Goal: Information Seeking & Learning: Learn about a topic

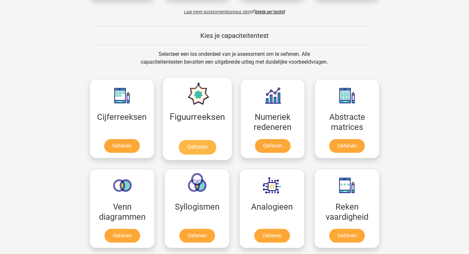
scroll to position [243, 0]
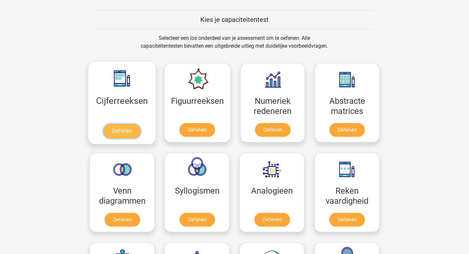
click at [119, 130] on link "Oefenen" at bounding box center [121, 131] width 37 height 14
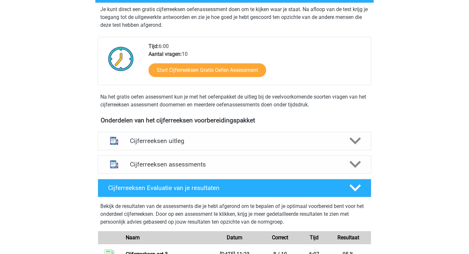
scroll to position [87, 0]
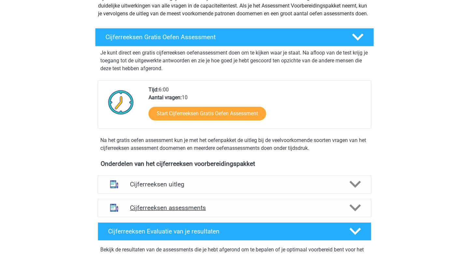
click at [179, 211] on div "Cijferreeksen assessments" at bounding box center [235, 208] width 274 height 18
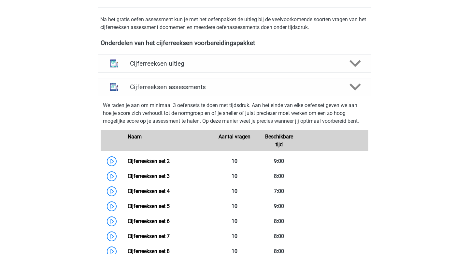
scroll to position [281, 0]
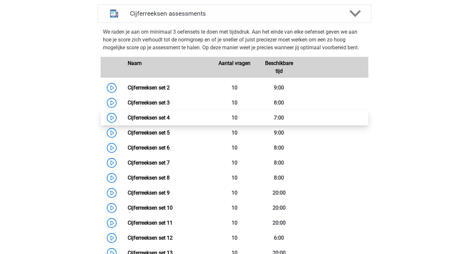
click at [164, 121] on link "Cijferreeksen set 4" at bounding box center [149, 117] width 42 height 6
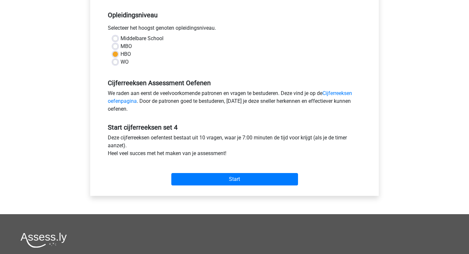
scroll to position [144, 0]
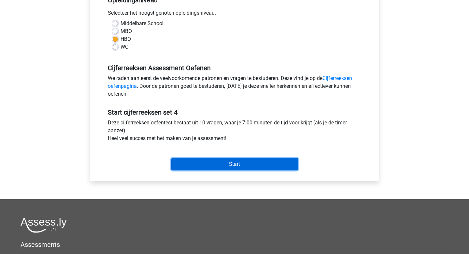
click at [219, 165] on input "Start" at bounding box center [234, 164] width 127 height 12
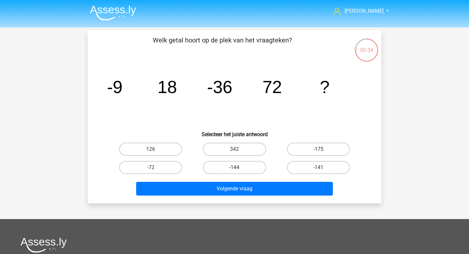
click at [240, 162] on label "-144" at bounding box center [234, 167] width 63 height 13
click at [239, 167] on input "-144" at bounding box center [237, 169] width 4 height 4
radio input "true"
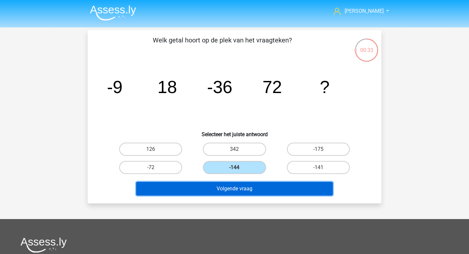
click at [227, 186] on button "Volgende vraag" at bounding box center [234, 189] width 197 height 14
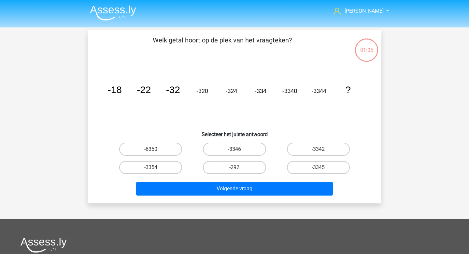
scroll to position [30, 0]
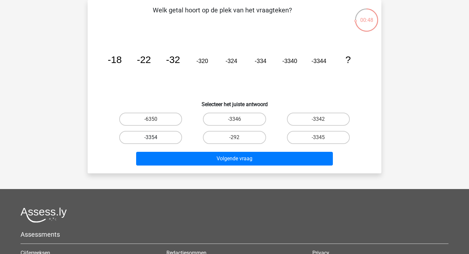
click at [179, 139] on label "-3354" at bounding box center [150, 137] width 63 height 13
click at [155, 139] on input "-3354" at bounding box center [153, 139] width 4 height 4
radio input "true"
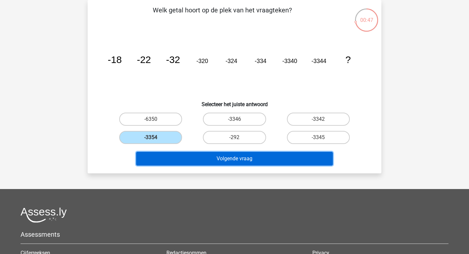
click at [213, 157] on button "Volgende vraag" at bounding box center [234, 159] width 197 height 14
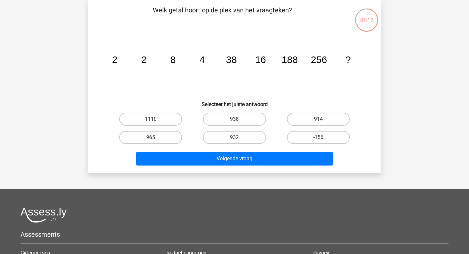
scroll to position [14, 0]
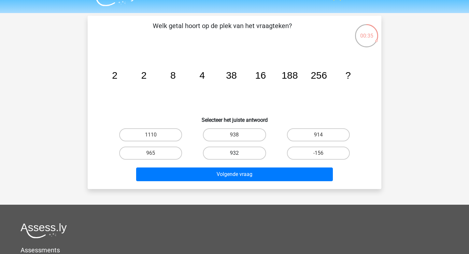
click at [240, 154] on label "932" at bounding box center [234, 152] width 63 height 13
click at [239, 154] on input "932" at bounding box center [237, 155] width 4 height 4
radio input "true"
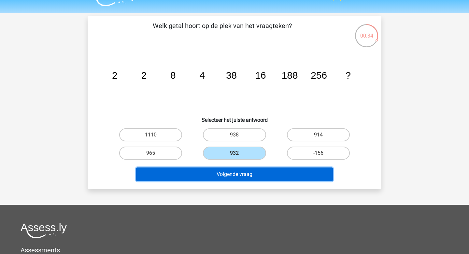
click at [264, 178] on button "Volgende vraag" at bounding box center [234, 174] width 197 height 14
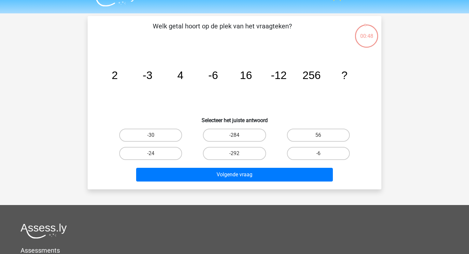
scroll to position [0, 0]
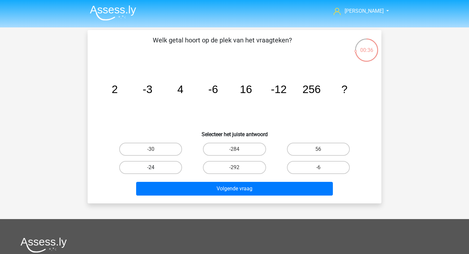
click at [138, 171] on label "-24" at bounding box center [150, 167] width 63 height 13
click at [151, 171] on input "-24" at bounding box center [153, 169] width 4 height 4
radio input "true"
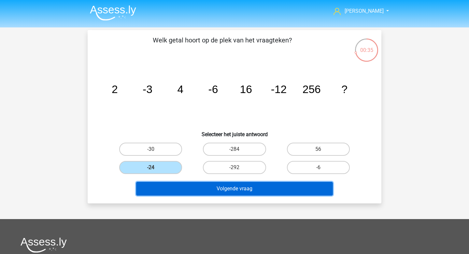
click at [178, 185] on button "Volgende vraag" at bounding box center [234, 189] width 197 height 14
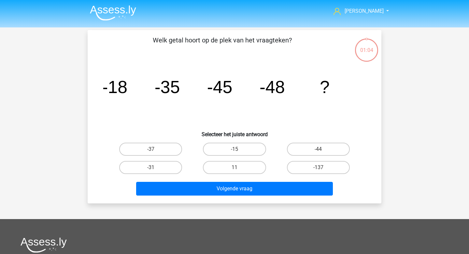
scroll to position [30, 0]
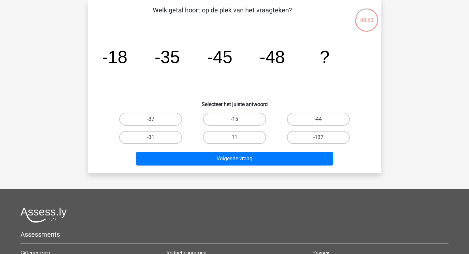
click at [324, 115] on label "-44" at bounding box center [318, 118] width 63 height 13
click at [323, 119] on input "-44" at bounding box center [321, 121] width 4 height 4
radio input "true"
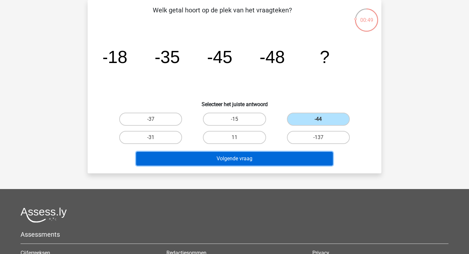
click at [255, 157] on button "Volgende vraag" at bounding box center [234, 159] width 197 height 14
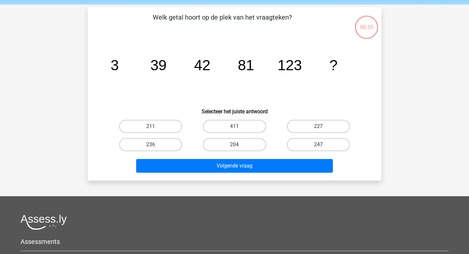
scroll to position [19, 0]
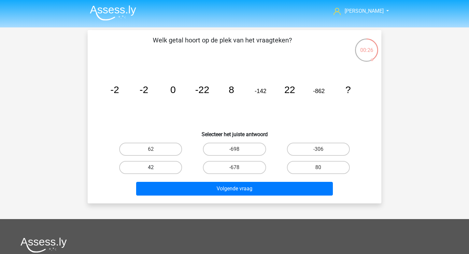
click at [161, 172] on label "42" at bounding box center [150, 167] width 63 height 13
click at [155, 171] on input "42" at bounding box center [153, 169] width 4 height 4
radio input "true"
click at [191, 181] on div "Volgende vraag" at bounding box center [234, 187] width 273 height 22
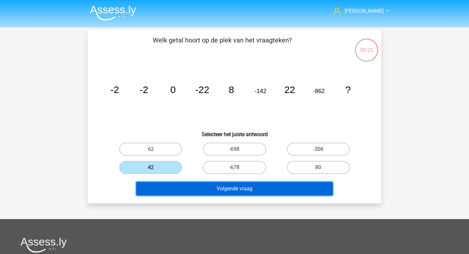
click at [193, 185] on button "Volgende vraag" at bounding box center [234, 189] width 197 height 14
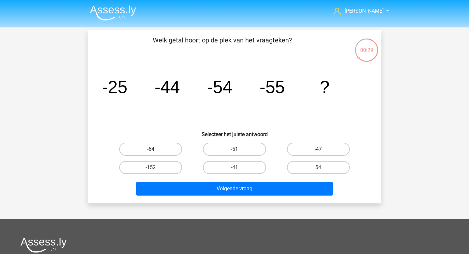
click at [318, 151] on label "-47" at bounding box center [318, 148] width 63 height 13
click at [319, 151] on input "-47" at bounding box center [321, 151] width 4 height 4
radio input "true"
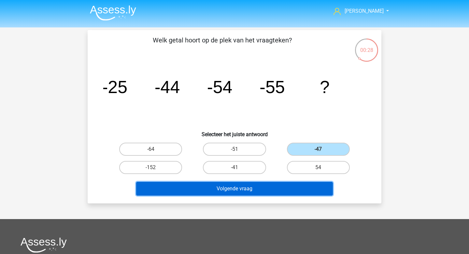
click at [274, 186] on button "Volgende vraag" at bounding box center [234, 189] width 197 height 14
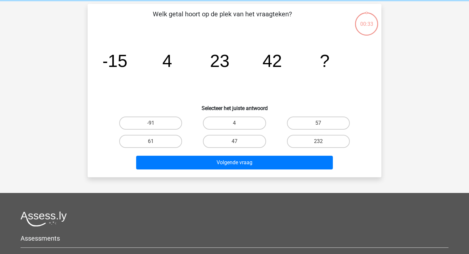
scroll to position [30, 0]
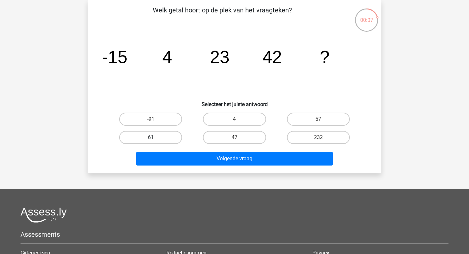
click at [159, 136] on label "61" at bounding box center [150, 137] width 63 height 13
click at [155, 137] on input "61" at bounding box center [153, 139] width 4 height 4
radio input "true"
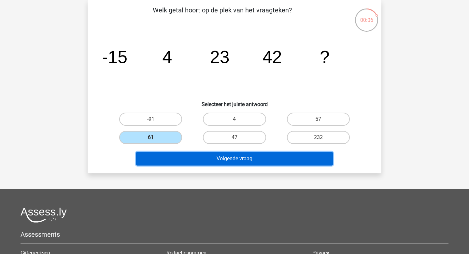
click at [223, 158] on button "Volgende vraag" at bounding box center [234, 159] width 197 height 14
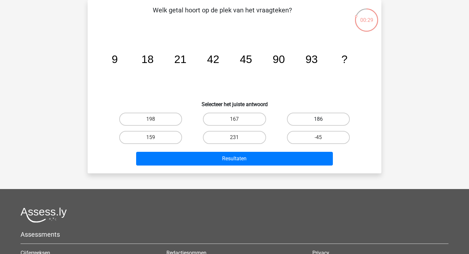
click at [296, 119] on label "186" at bounding box center [318, 118] width 63 height 13
click at [319, 119] on input "186" at bounding box center [321, 121] width 4 height 4
radio input "true"
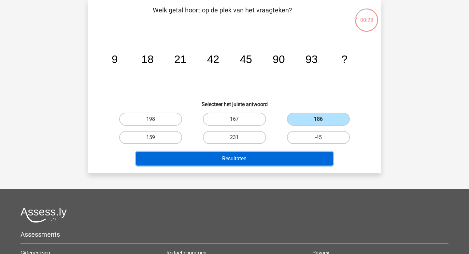
click at [270, 157] on button "Resultaten" at bounding box center [234, 159] width 197 height 14
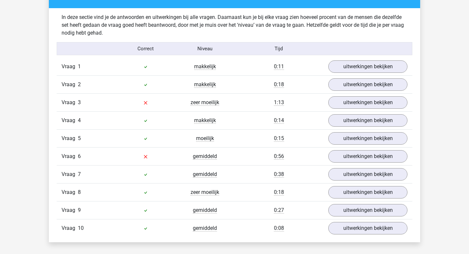
scroll to position [393, 0]
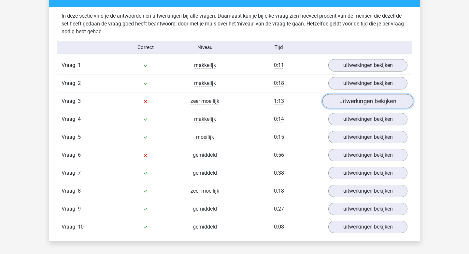
click at [354, 106] on link "uitwerkingen bekijken" at bounding box center [368, 101] width 91 height 14
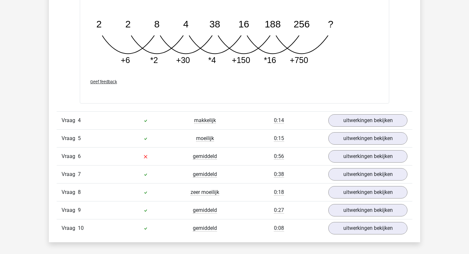
scroll to position [746, 0]
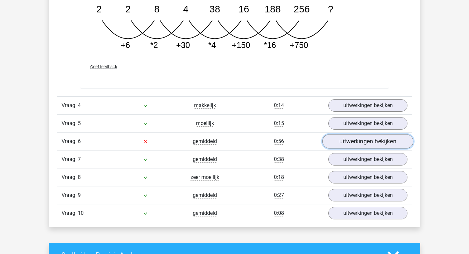
click at [351, 142] on link "uitwerkingen bekijken" at bounding box center [368, 141] width 91 height 14
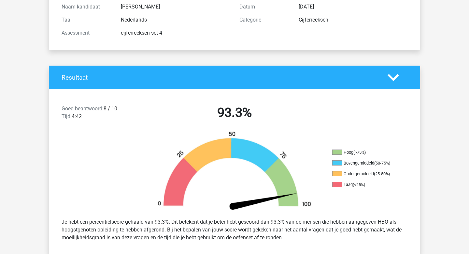
scroll to position [0, 0]
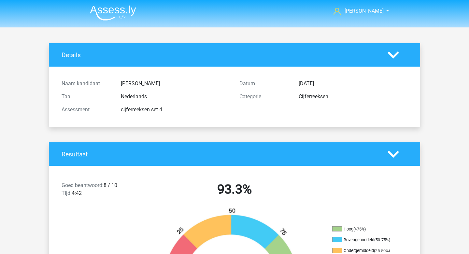
click at [109, 13] on img at bounding box center [113, 12] width 46 height 15
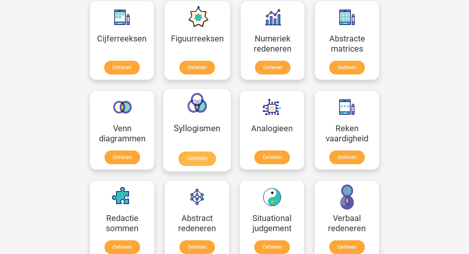
scroll to position [317, 0]
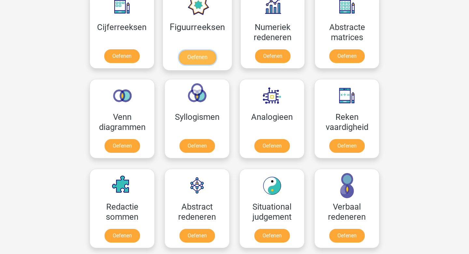
click at [197, 58] on link "Oefenen" at bounding box center [197, 57] width 37 height 14
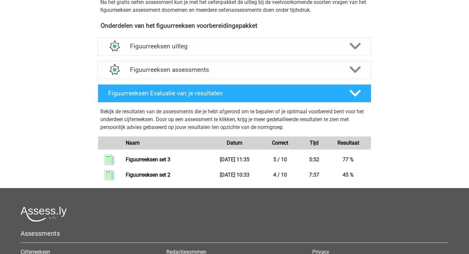
scroll to position [226, 0]
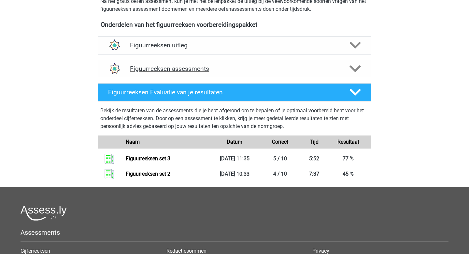
click at [239, 75] on div "Figuurreeksen assessments" at bounding box center [235, 69] width 274 height 18
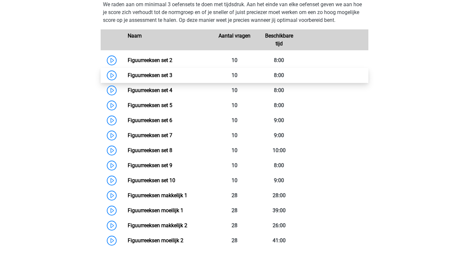
scroll to position [316, 0]
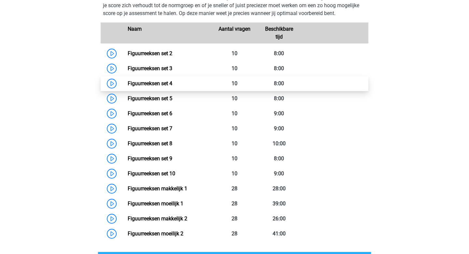
click at [128, 81] on link "Figuurreeksen set 4" at bounding box center [150, 83] width 45 height 6
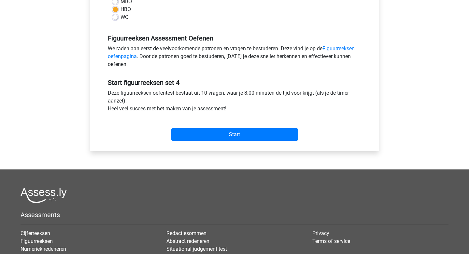
scroll to position [199, 0]
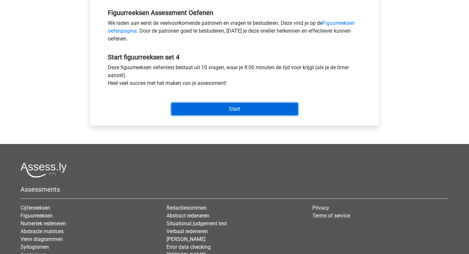
click at [232, 105] on input "Start" at bounding box center [234, 109] width 127 height 12
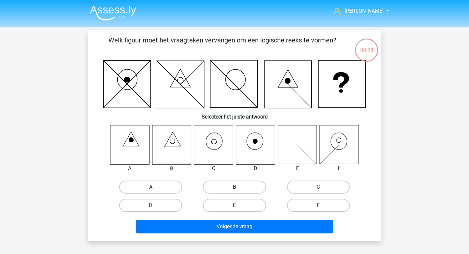
scroll to position [7, 0]
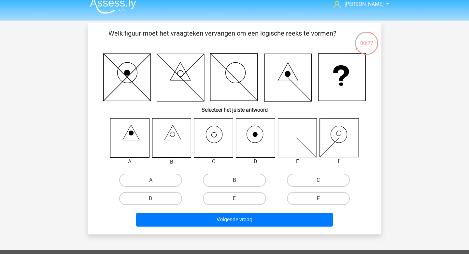
click at [315, 185] on label "C" at bounding box center [318, 179] width 63 height 13
click at [319, 184] on input "C" at bounding box center [321, 182] width 4 height 4
radio input "true"
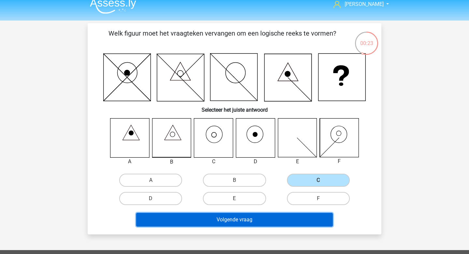
click at [234, 226] on button "Volgende vraag" at bounding box center [234, 220] width 197 height 14
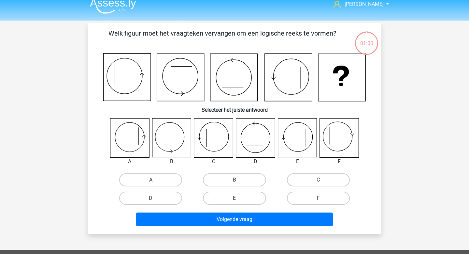
scroll to position [30, 0]
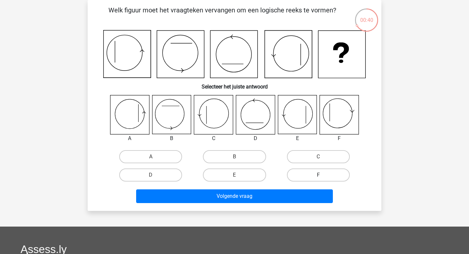
click at [308, 174] on label "F" at bounding box center [318, 174] width 63 height 13
click at [319, 175] on input "F" at bounding box center [321, 177] width 4 height 4
radio input "true"
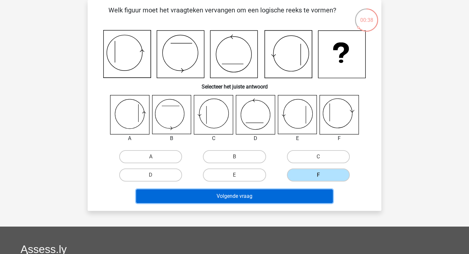
click at [254, 197] on button "Volgende vraag" at bounding box center [234, 196] width 197 height 14
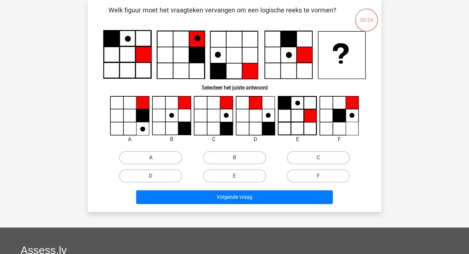
click at [311, 160] on label "C" at bounding box center [318, 157] width 63 height 13
click at [319, 160] on input "C" at bounding box center [321, 159] width 4 height 4
radio input "true"
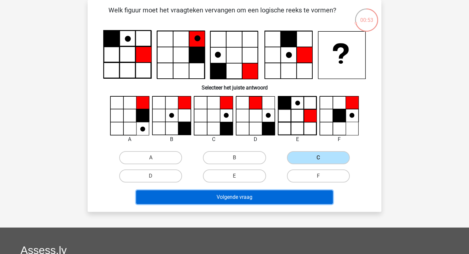
click at [248, 200] on button "Volgende vraag" at bounding box center [234, 197] width 197 height 14
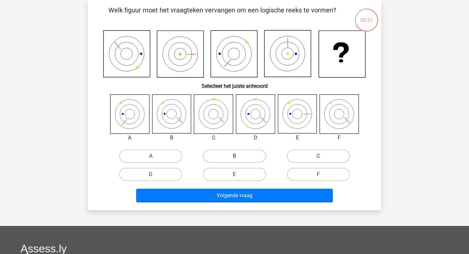
click at [237, 152] on label "B" at bounding box center [234, 155] width 63 height 13
click at [237, 156] on input "B" at bounding box center [237, 158] width 4 height 4
radio input "true"
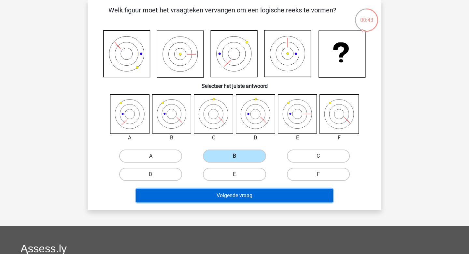
click at [267, 199] on button "Volgende vraag" at bounding box center [234, 195] width 197 height 14
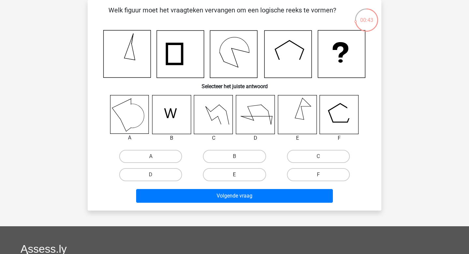
click at [251, 178] on label "E" at bounding box center [234, 174] width 63 height 13
click at [239, 178] on input "E" at bounding box center [237, 176] width 4 height 4
radio input "true"
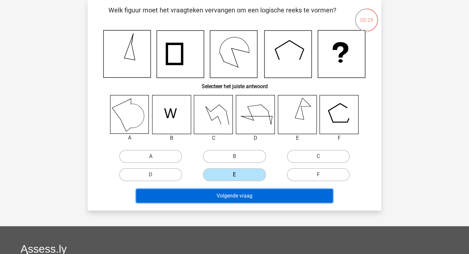
click at [263, 200] on button "Volgende vraag" at bounding box center [234, 196] width 197 height 14
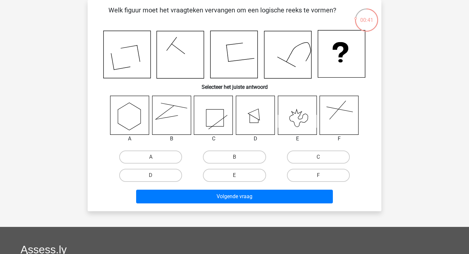
click at [236, 158] on input "B" at bounding box center [237, 159] width 4 height 4
radio input "true"
click at [308, 176] on label "F" at bounding box center [318, 175] width 63 height 13
click at [319, 176] on input "F" at bounding box center [321, 177] width 4 height 4
radio input "true"
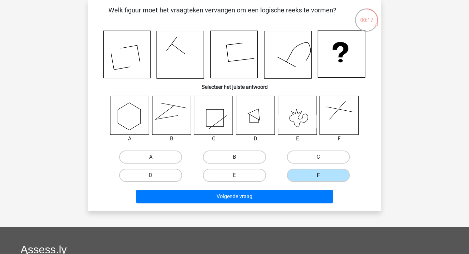
click at [260, 156] on label "B" at bounding box center [234, 156] width 63 height 13
click at [239, 157] on input "B" at bounding box center [237, 159] width 4 height 4
radio input "true"
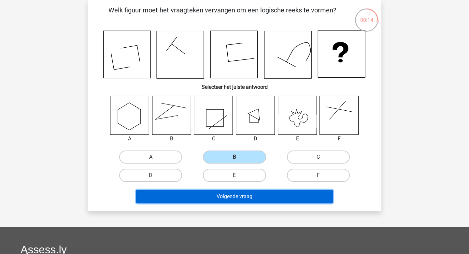
click at [250, 194] on button "Volgende vraag" at bounding box center [234, 196] width 197 height 14
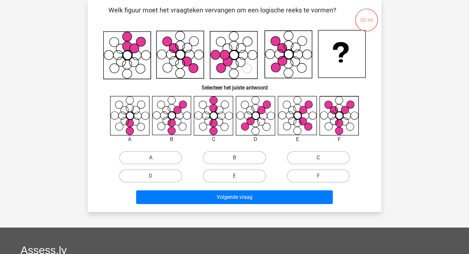
click at [320, 157] on label "C" at bounding box center [318, 157] width 63 height 13
click at [320, 157] on input "C" at bounding box center [321, 159] width 4 height 4
radio input "true"
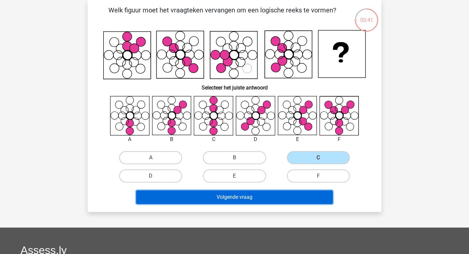
click at [284, 191] on button "Volgende vraag" at bounding box center [234, 197] width 197 height 14
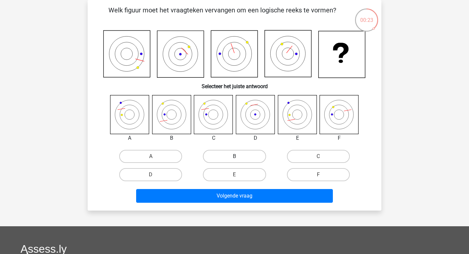
click at [220, 152] on label "B" at bounding box center [234, 156] width 63 height 13
click at [235, 156] on input "B" at bounding box center [237, 158] width 4 height 4
radio input "true"
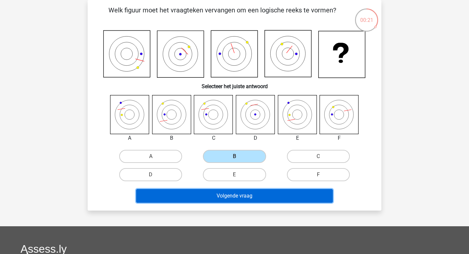
click at [228, 198] on button "Volgende vraag" at bounding box center [234, 196] width 197 height 14
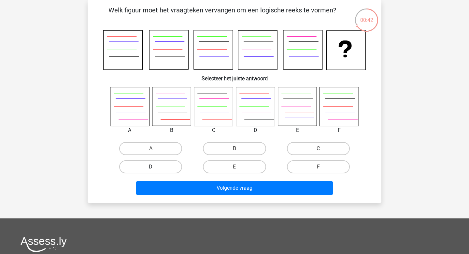
click at [168, 165] on label "D" at bounding box center [150, 166] width 63 height 13
click at [155, 167] on input "D" at bounding box center [153, 169] width 4 height 4
radio input "true"
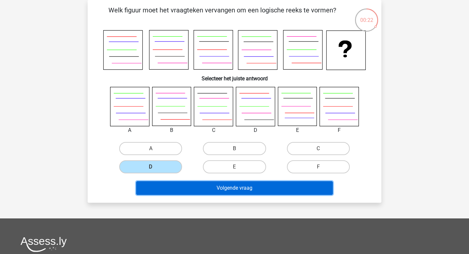
click at [223, 192] on button "Volgende vraag" at bounding box center [234, 188] width 197 height 14
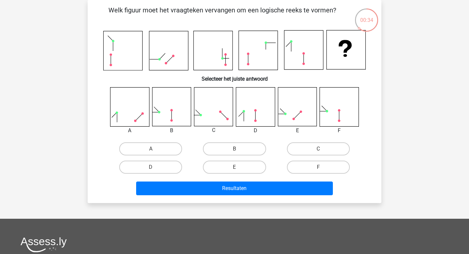
click at [152, 156] on div "A" at bounding box center [151, 149] width 84 height 18
click at [154, 152] on input "A" at bounding box center [153, 151] width 4 height 4
radio input "true"
click at [315, 145] on label "C" at bounding box center [318, 148] width 63 height 13
click at [319, 149] on input "C" at bounding box center [321, 151] width 4 height 4
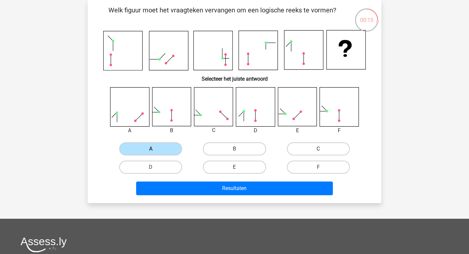
radio input "true"
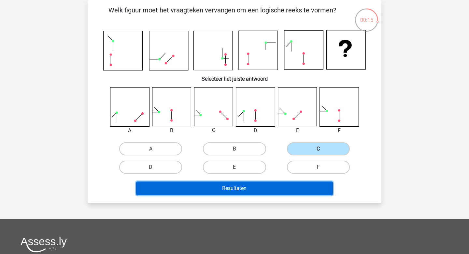
click at [254, 189] on button "Resultaten" at bounding box center [234, 188] width 197 height 14
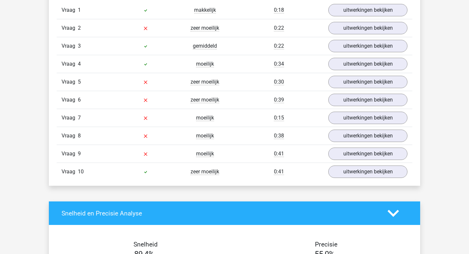
scroll to position [448, 0]
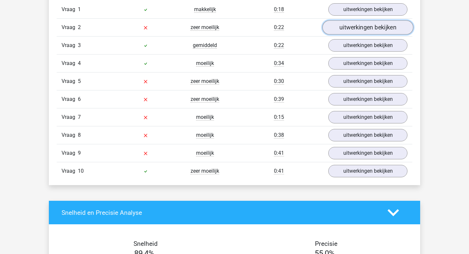
click at [336, 23] on link "uitwerkingen bekijken" at bounding box center [368, 28] width 91 height 14
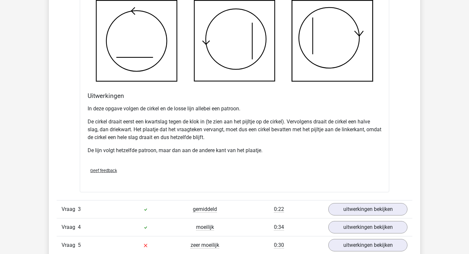
scroll to position [775, 0]
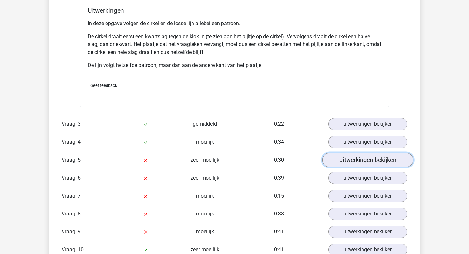
click at [352, 157] on link "uitwerkingen bekijken" at bounding box center [368, 160] width 91 height 14
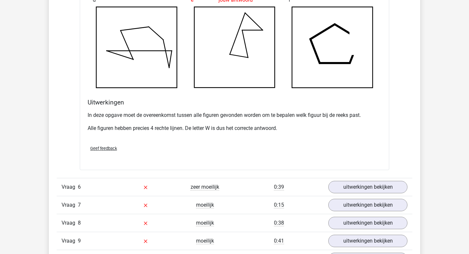
scroll to position [1211, 0]
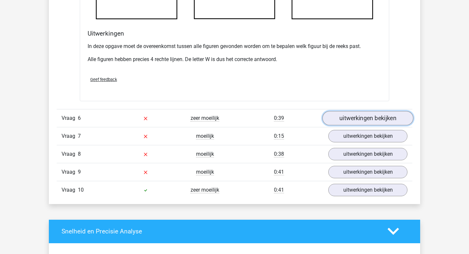
click at [357, 121] on link "uitwerkingen bekijken" at bounding box center [368, 118] width 91 height 14
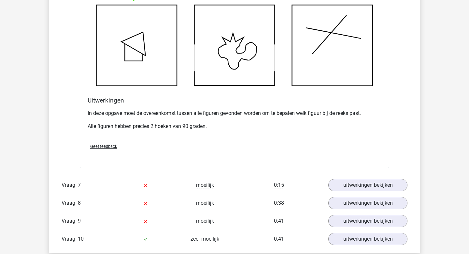
scroll to position [1561, 0]
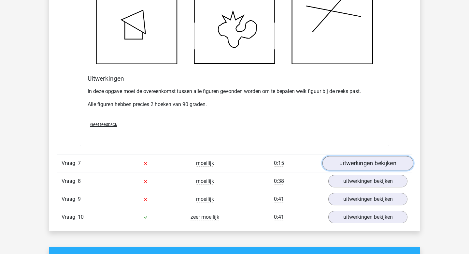
click at [370, 165] on link "uitwerkingen bekijken" at bounding box center [368, 163] width 91 height 14
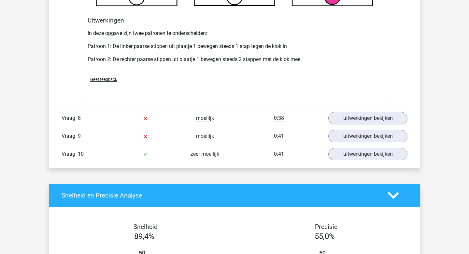
scroll to position [2039, 0]
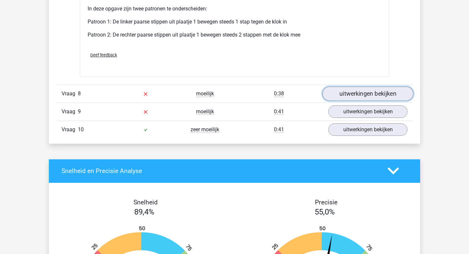
click at [362, 97] on link "uitwerkingen bekijken" at bounding box center [368, 93] width 91 height 14
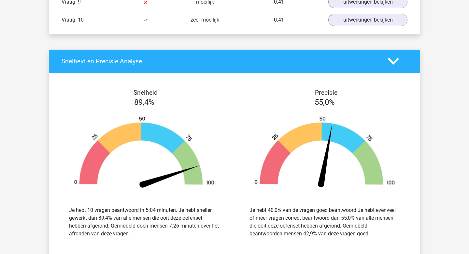
scroll to position [2551, 0]
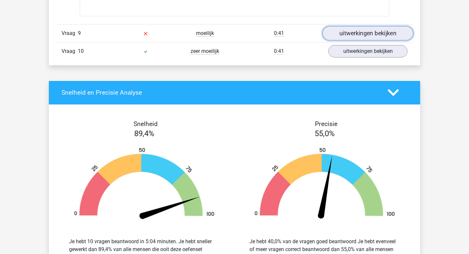
click at [370, 30] on link "uitwerkingen bekijken" at bounding box center [368, 33] width 91 height 14
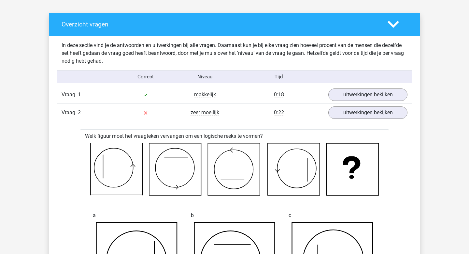
scroll to position [0, 0]
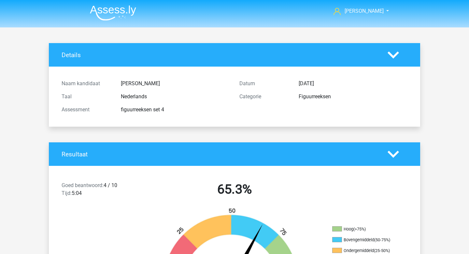
click at [101, 9] on img at bounding box center [113, 12] width 46 height 15
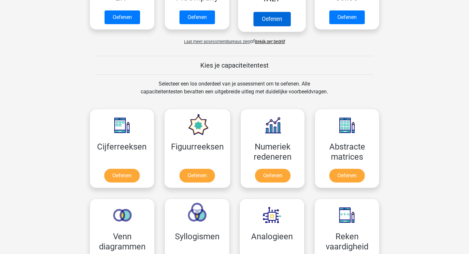
scroll to position [278, 0]
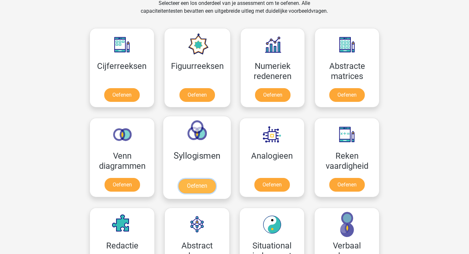
click at [207, 187] on link "Oefenen" at bounding box center [197, 186] width 37 height 14
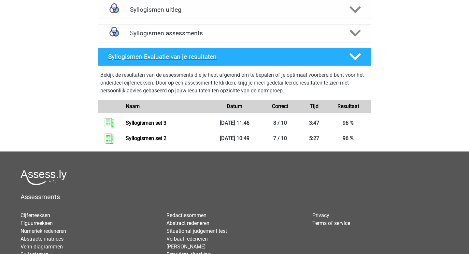
scroll to position [235, 0]
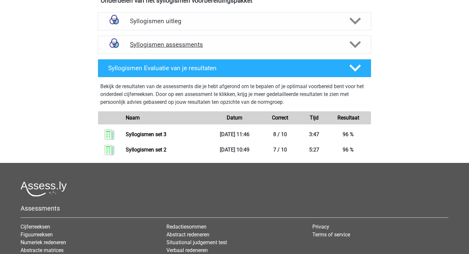
click at [211, 46] on h4 "Syllogismen assessments" at bounding box center [234, 44] width 209 height 7
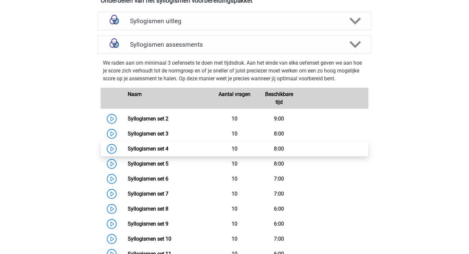
scroll to position [273, 0]
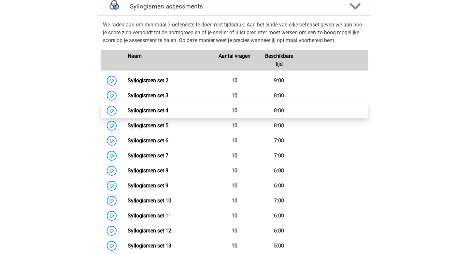
click at [169, 113] on link "Syllogismen set 4" at bounding box center [148, 110] width 41 height 6
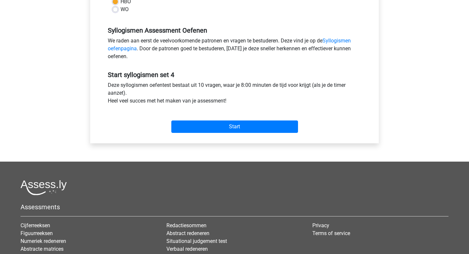
scroll to position [210, 0]
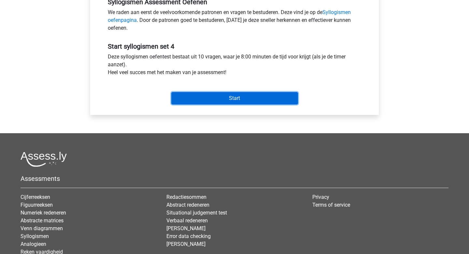
click at [239, 96] on input "Start" at bounding box center [234, 98] width 127 height 12
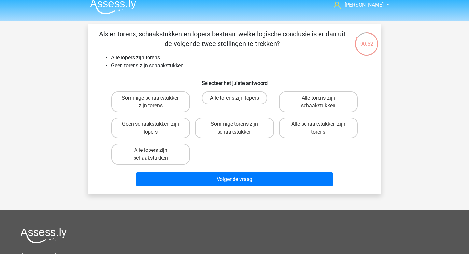
scroll to position [10, 0]
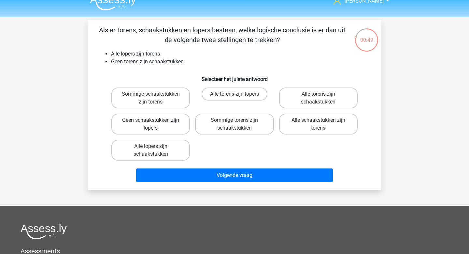
click at [184, 123] on label "Geen schaakstukken zijn lopers" at bounding box center [151, 123] width 79 height 21
click at [155, 123] on input "Geen schaakstukken zijn lopers" at bounding box center [153, 122] width 4 height 4
radio input "true"
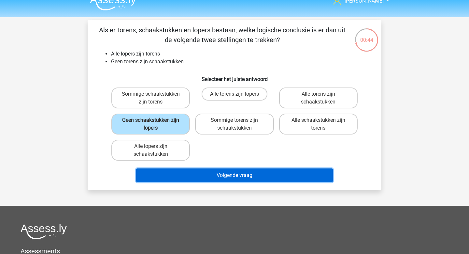
click at [247, 178] on button "Volgende vraag" at bounding box center [234, 175] width 197 height 14
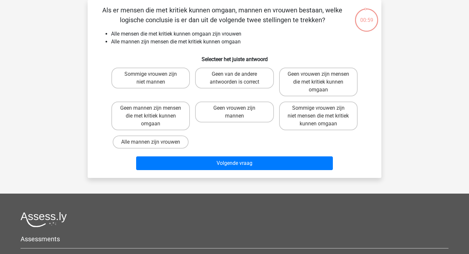
scroll to position [12, 0]
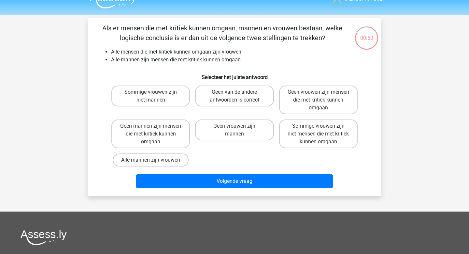
click at [174, 162] on label "Alle mannen zijn vrouwen" at bounding box center [151, 159] width 76 height 13
click at [155, 162] on input "Alle mannen zijn vrouwen" at bounding box center [153, 162] width 4 height 4
radio input "true"
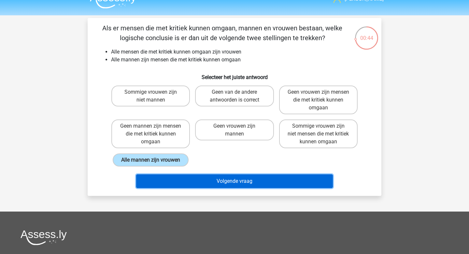
click at [231, 184] on button "Volgende vraag" at bounding box center [234, 181] width 197 height 14
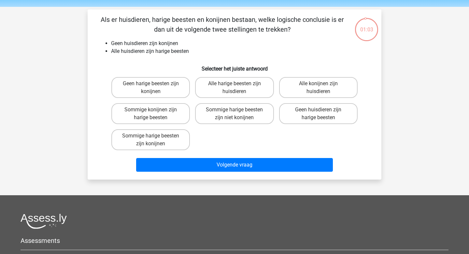
scroll to position [17, 0]
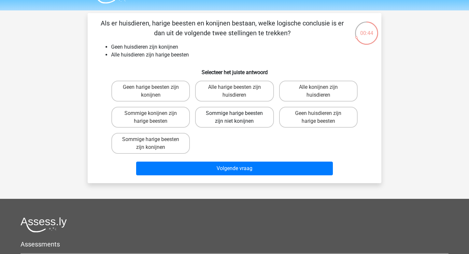
click at [233, 126] on label "Sommige harige beesten zijn niet konijnen" at bounding box center [234, 117] width 79 height 21
click at [235, 117] on input "Sommige harige beesten zijn niet konijnen" at bounding box center [237, 115] width 4 height 4
radio input "true"
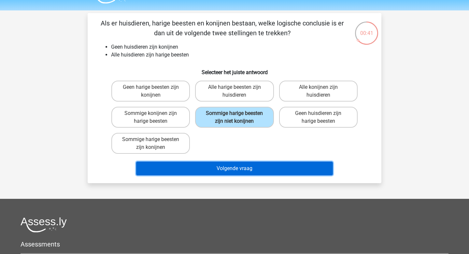
click at [253, 169] on button "Volgende vraag" at bounding box center [234, 168] width 197 height 14
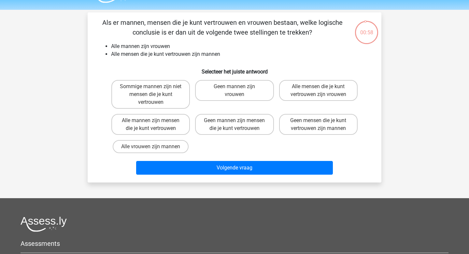
scroll to position [15, 0]
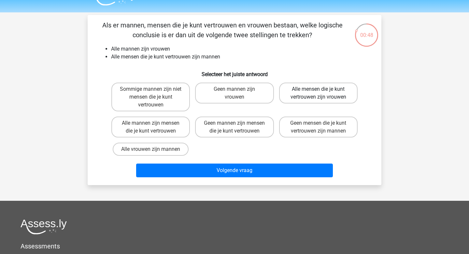
click at [317, 100] on label "Alle mensen die je kunt vertrouwen zijn vrouwen" at bounding box center [318, 92] width 79 height 21
click at [319, 93] on input "Alle mensen die je kunt vertrouwen zijn vrouwen" at bounding box center [321, 91] width 4 height 4
radio input "true"
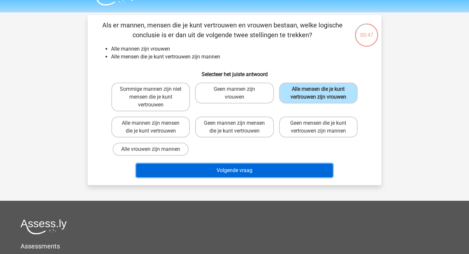
click at [252, 173] on button "Volgende vraag" at bounding box center [234, 170] width 197 height 14
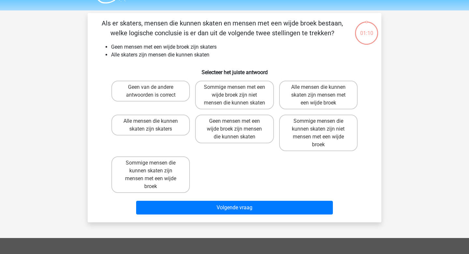
scroll to position [15, 0]
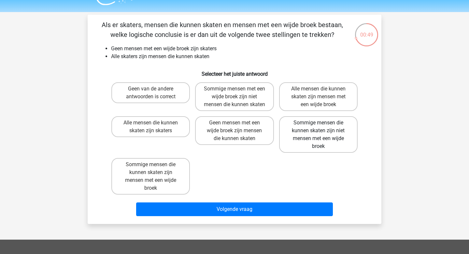
click at [330, 138] on label "Sommige mensen die kunnen skaten zijn niet mensen met een wijde broek" at bounding box center [318, 134] width 79 height 37
click at [323, 127] on input "Sommige mensen die kunnen skaten zijn niet mensen met een wijde broek" at bounding box center [321, 125] width 4 height 4
radio input "true"
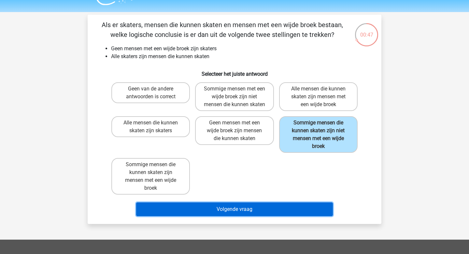
click at [252, 215] on button "Volgende vraag" at bounding box center [234, 209] width 197 height 14
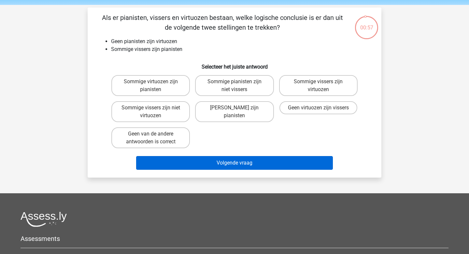
scroll to position [18, 0]
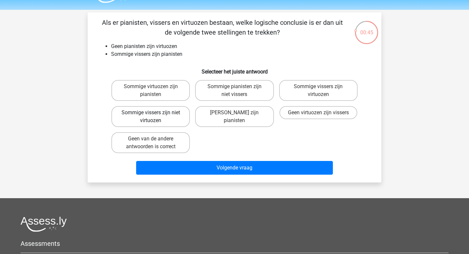
click at [186, 120] on label "Sommige vissers zijn niet virtuozen" at bounding box center [151, 116] width 79 height 21
click at [155, 117] on input "Sommige vissers zijn niet virtuozen" at bounding box center [153, 114] width 4 height 4
radio input "true"
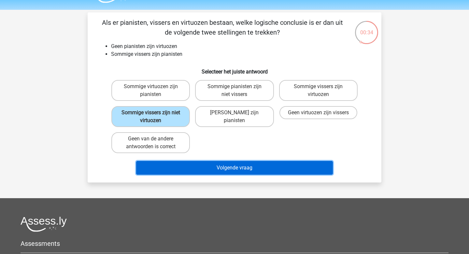
click at [250, 165] on button "Volgende vraag" at bounding box center [234, 168] width 197 height 14
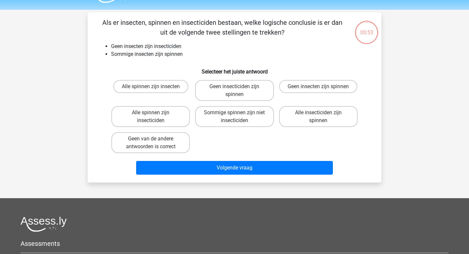
scroll to position [30, 0]
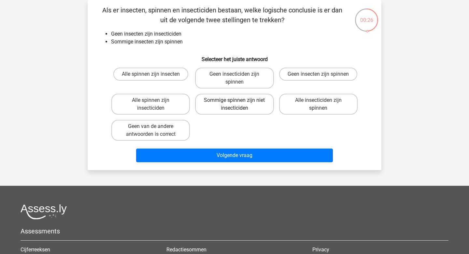
click at [262, 107] on label "Sommige spinnen zijn niet insecticiden" at bounding box center [234, 104] width 79 height 21
click at [239, 104] on input "Sommige spinnen zijn niet insecticiden" at bounding box center [237, 102] width 4 height 4
radio input "true"
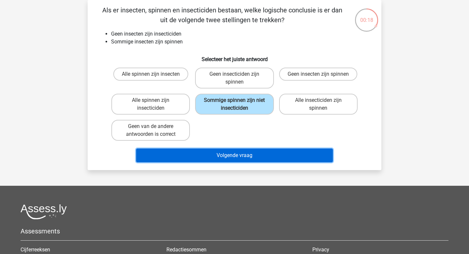
click at [259, 157] on button "Volgende vraag" at bounding box center [234, 155] width 197 height 14
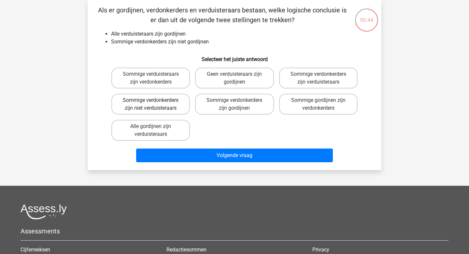
click at [180, 104] on label "Sommige verdonkerders zijn niet verduisteraars" at bounding box center [151, 104] width 79 height 21
click at [155, 104] on input "Sommige verdonkerders zijn niet verduisteraars" at bounding box center [153, 102] width 4 height 4
radio input "true"
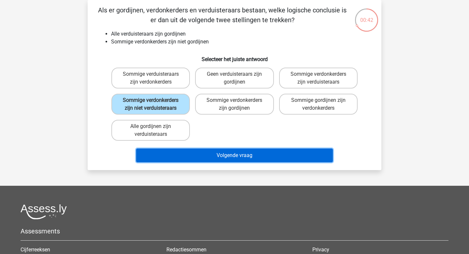
click at [247, 155] on button "Volgende vraag" at bounding box center [234, 155] width 197 height 14
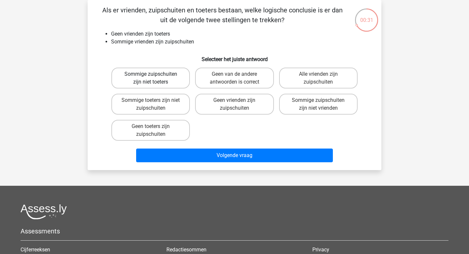
click at [181, 84] on label "Sommige zuipschuiten zijn niet toeters" at bounding box center [151, 77] width 79 height 21
click at [155, 78] on input "Sommige zuipschuiten zijn niet toeters" at bounding box center [153, 76] width 4 height 4
radio input "true"
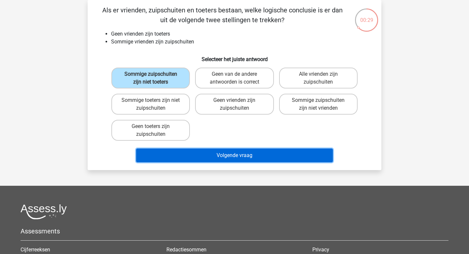
click at [230, 152] on button "Volgende vraag" at bounding box center [234, 155] width 197 height 14
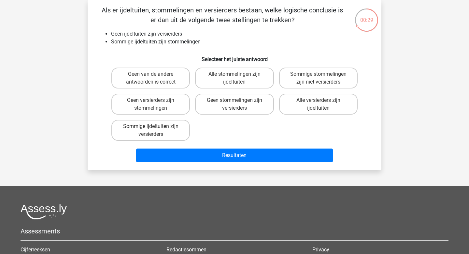
click at [320, 77] on input "Sommige stommelingen zijn niet versierders" at bounding box center [321, 76] width 4 height 4
radio input "true"
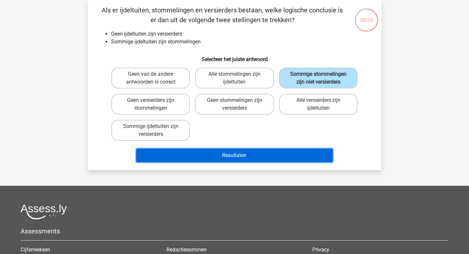
click at [237, 158] on button "Resultaten" at bounding box center [234, 155] width 197 height 14
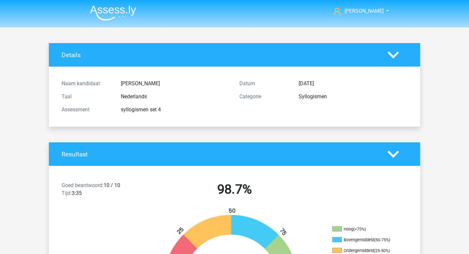
click at [114, 11] on img at bounding box center [113, 12] width 46 height 15
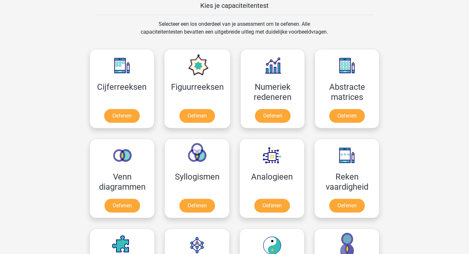
scroll to position [406, 0]
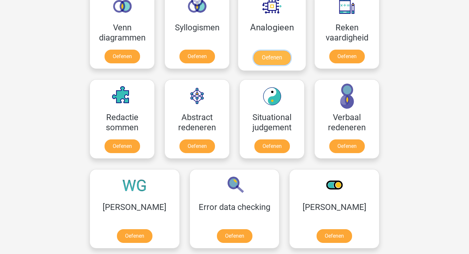
click at [276, 58] on link "Oefenen" at bounding box center [272, 58] width 37 height 14
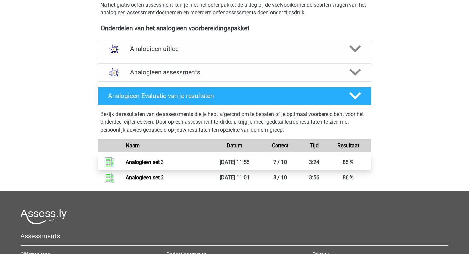
scroll to position [225, 0]
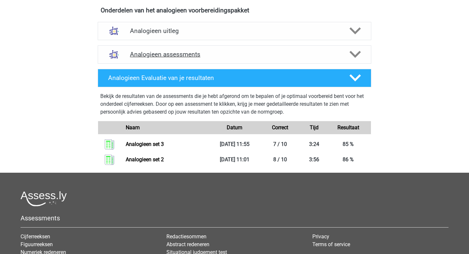
click at [207, 54] on h4 "Analogieen assessments" at bounding box center [234, 54] width 209 height 7
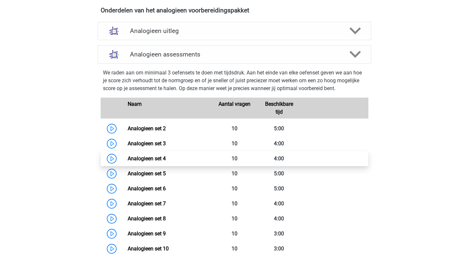
click at [128, 159] on link "Analogieen set 4" at bounding box center [147, 158] width 38 height 6
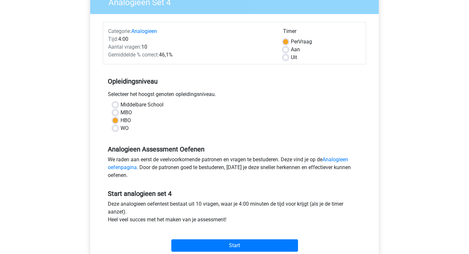
scroll to position [69, 0]
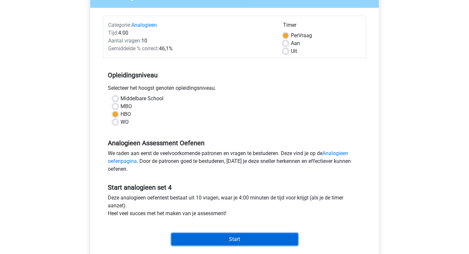
click at [233, 243] on input "Start" at bounding box center [234, 239] width 127 height 12
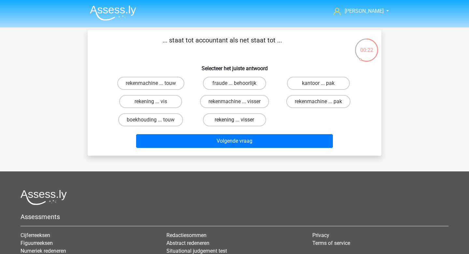
click at [245, 118] on label "rekening ... visser" at bounding box center [234, 119] width 63 height 13
click at [239, 120] on input "rekening ... visser" at bounding box center [237, 122] width 4 height 4
radio input "true"
click at [246, 103] on label "rekenmachine ... visser" at bounding box center [234, 101] width 69 height 13
click at [239, 103] on input "rekenmachine ... visser" at bounding box center [237, 103] width 4 height 4
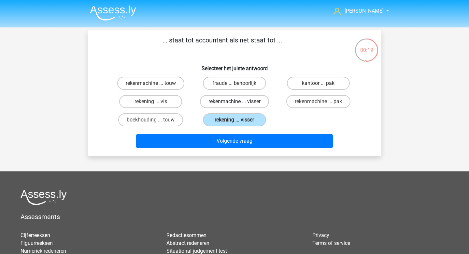
radio input "true"
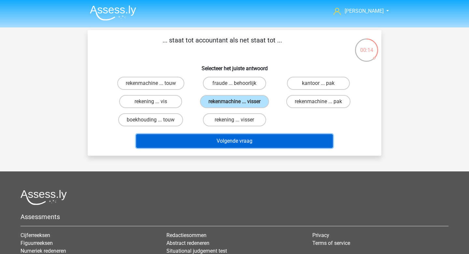
click at [279, 140] on button "Volgende vraag" at bounding box center [234, 141] width 197 height 14
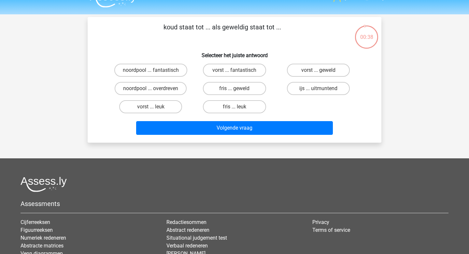
scroll to position [9, 0]
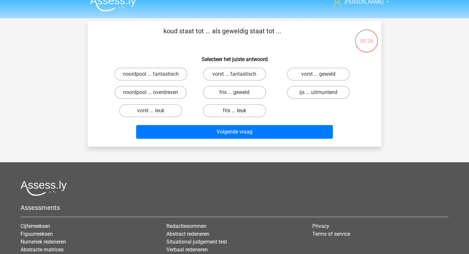
click at [244, 111] on label "fris ... leuk" at bounding box center [234, 110] width 63 height 13
click at [239, 111] on input "fris ... leuk" at bounding box center [237, 113] width 4 height 4
radio input "true"
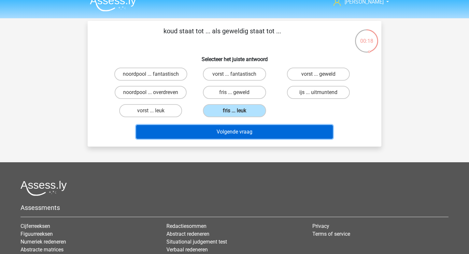
click at [258, 132] on button "Volgende vraag" at bounding box center [234, 132] width 197 height 14
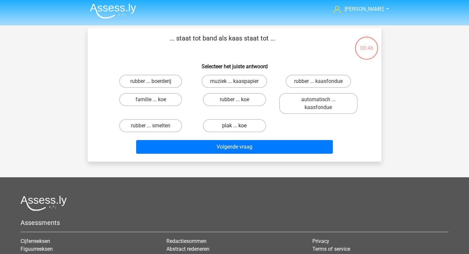
scroll to position [0, 0]
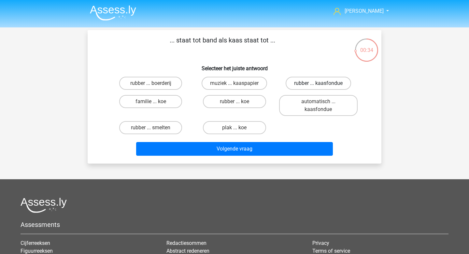
click at [297, 84] on label "rubber ... kaasfondue" at bounding box center [319, 83] width 66 height 13
click at [319, 84] on input "rubber ... kaasfondue" at bounding box center [321, 85] width 4 height 4
radio input "true"
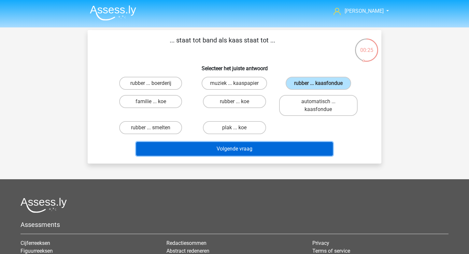
click at [256, 149] on button "Volgende vraag" at bounding box center [234, 149] width 197 height 14
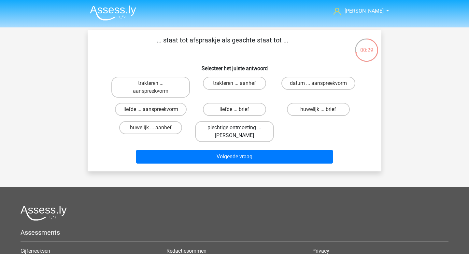
click at [238, 136] on label "plechtige ontmoeting ... hoi" at bounding box center [234, 131] width 79 height 21
click at [238, 132] on input "plechtige ontmoeting ... hoi" at bounding box center [237, 129] width 4 height 4
radio input "true"
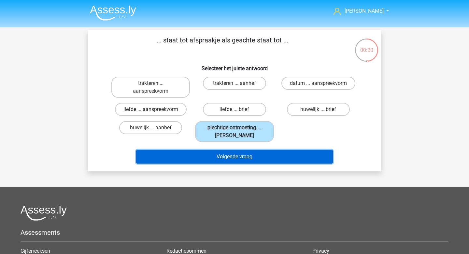
click at [265, 156] on button "Volgende vraag" at bounding box center [234, 157] width 197 height 14
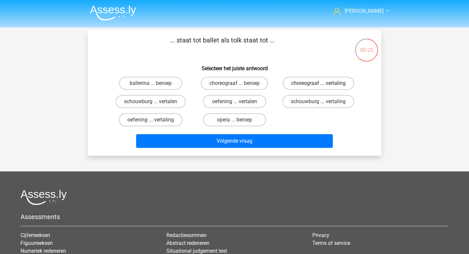
click at [300, 83] on label "choreograaf ... vertaling" at bounding box center [318, 83] width 71 height 13
click at [319, 83] on input "choreograaf ... vertaling" at bounding box center [321, 85] width 4 height 4
radio input "true"
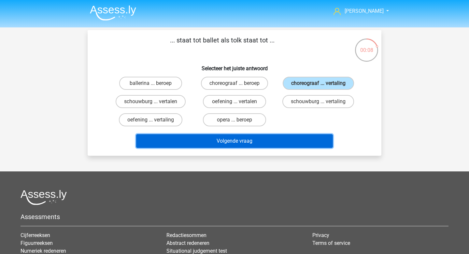
click at [272, 144] on button "Volgende vraag" at bounding box center [234, 141] width 197 height 14
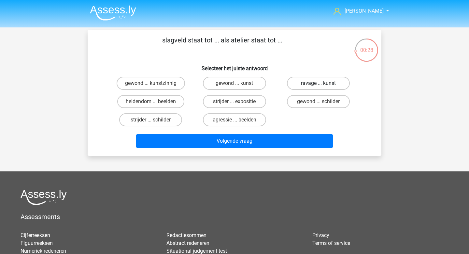
click at [313, 86] on label "ravage ... kunst" at bounding box center [318, 83] width 63 height 13
click at [319, 86] on input "ravage ... kunst" at bounding box center [321, 85] width 4 height 4
radio input "true"
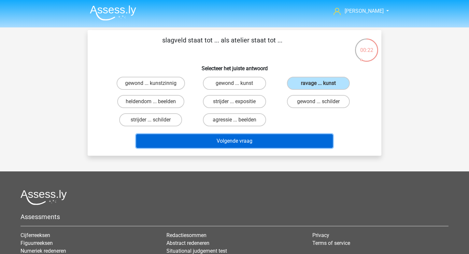
click at [273, 143] on button "Volgende vraag" at bounding box center [234, 141] width 197 height 14
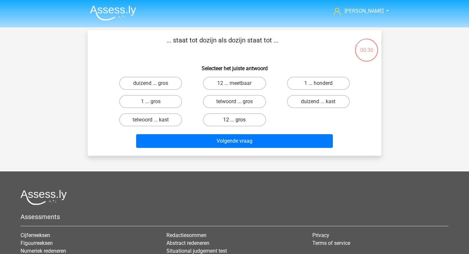
click at [218, 121] on label "12 ... gros" at bounding box center [234, 119] width 63 height 13
click at [235, 121] on input "12 ... gros" at bounding box center [237, 122] width 4 height 4
radio input "true"
click at [155, 97] on label "1 ... gros" at bounding box center [150, 101] width 63 height 13
click at [155, 101] on input "1 ... gros" at bounding box center [153, 103] width 4 height 4
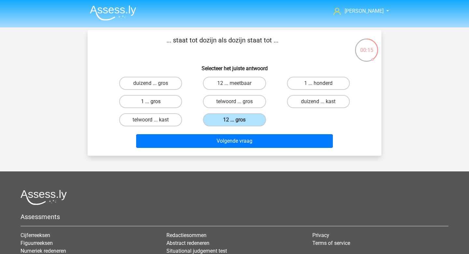
radio input "true"
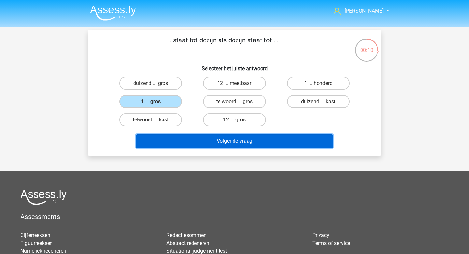
click at [240, 144] on button "Volgende vraag" at bounding box center [234, 141] width 197 height 14
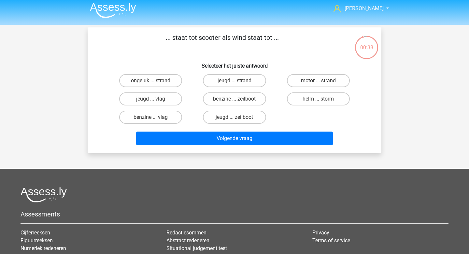
scroll to position [4, 0]
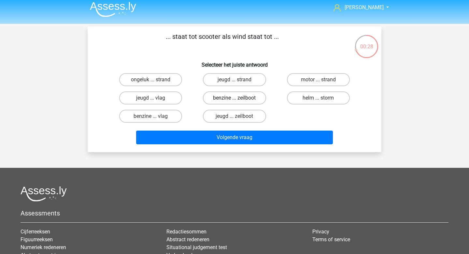
click at [237, 103] on label "benzine ... zeilboot" at bounding box center [234, 97] width 63 height 13
click at [237, 102] on input "benzine ... zeilboot" at bounding box center [237, 100] width 4 height 4
radio input "true"
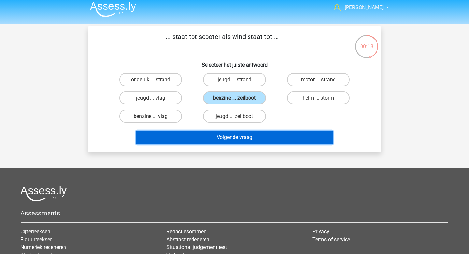
click at [250, 137] on button "Volgende vraag" at bounding box center [234, 137] width 197 height 14
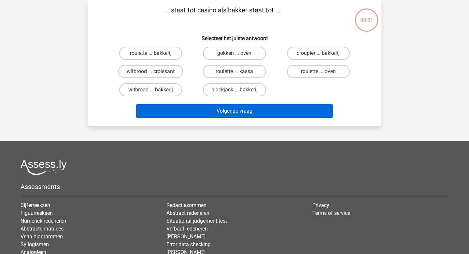
scroll to position [0, 0]
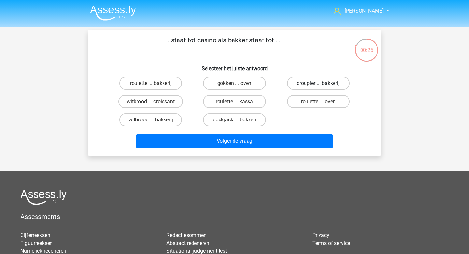
click at [310, 88] on label "croupier ... bakkerij" at bounding box center [318, 83] width 63 height 13
click at [319, 87] on input "croupier ... bakkerij" at bounding box center [321, 85] width 4 height 4
radio input "true"
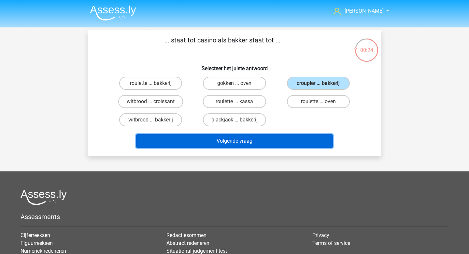
click at [260, 144] on button "Volgende vraag" at bounding box center [234, 141] width 197 height 14
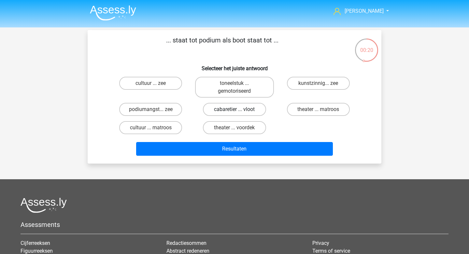
click at [255, 113] on label "cabaretier ... vloot" at bounding box center [234, 109] width 63 height 13
click at [239, 113] on input "cabaretier ... vloot" at bounding box center [237, 111] width 4 height 4
radio input "true"
click at [256, 97] on label "toneelstuk ... gemotoriseerd" at bounding box center [234, 87] width 79 height 21
click at [239, 87] on input "toneelstuk ... gemotoriseerd" at bounding box center [237, 85] width 4 height 4
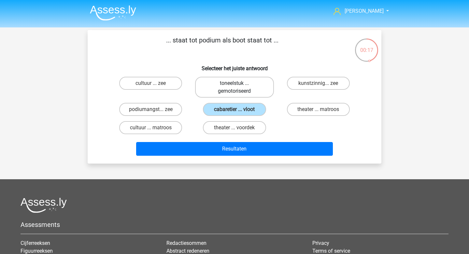
radio input "true"
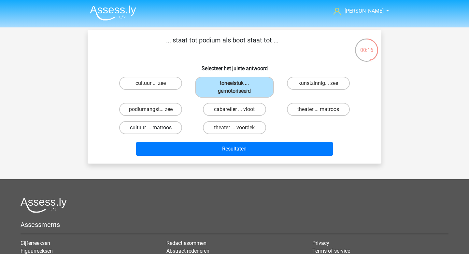
click at [171, 129] on label "cultuur ... matroos" at bounding box center [150, 127] width 63 height 13
click at [155, 129] on input "cultuur ... matroos" at bounding box center [153, 129] width 4 height 4
radio input "true"
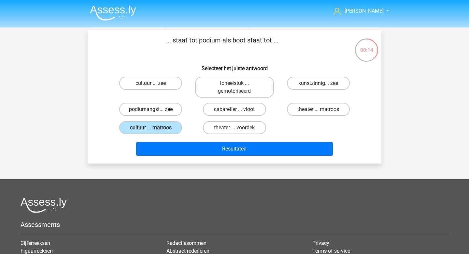
click at [173, 113] on label "podiumangst... zee" at bounding box center [150, 109] width 63 height 13
click at [155, 113] on input "podiumangst... zee" at bounding box center [153, 111] width 4 height 4
radio input "true"
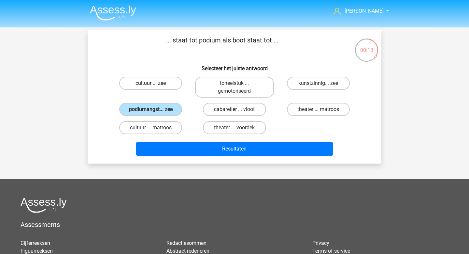
click at [171, 89] on label "cultuur ... zee" at bounding box center [150, 83] width 63 height 13
click at [155, 87] on input "cultuur ... zee" at bounding box center [153, 85] width 4 height 4
radio input "true"
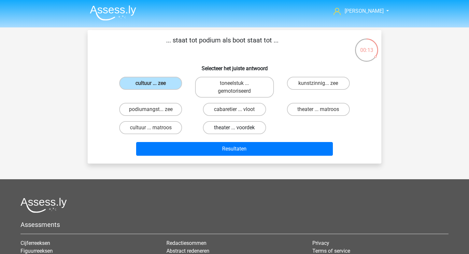
click at [242, 133] on label "theater ... voordek" at bounding box center [234, 127] width 63 height 13
click at [239, 132] on input "theater ... voordek" at bounding box center [237, 129] width 4 height 4
radio input "true"
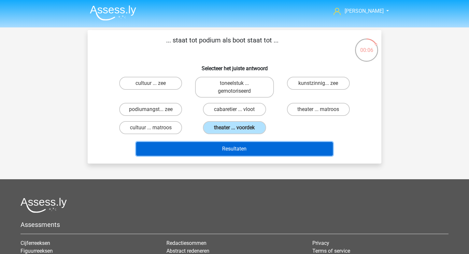
click at [252, 148] on button "Resultaten" at bounding box center [234, 149] width 197 height 14
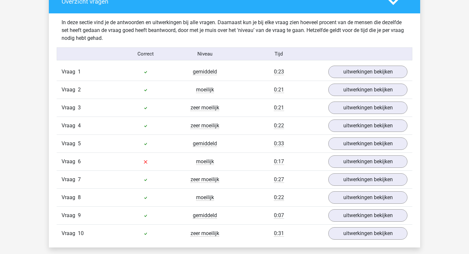
scroll to position [448, 0]
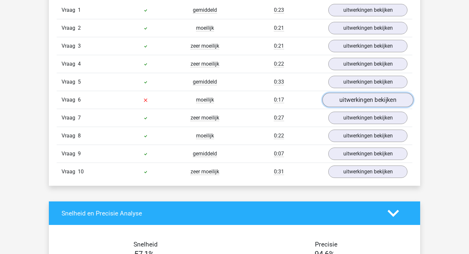
click at [360, 99] on link "uitwerkingen bekijken" at bounding box center [368, 100] width 91 height 14
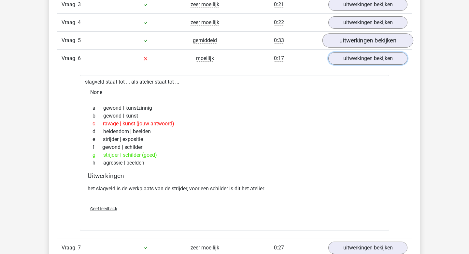
scroll to position [487, 0]
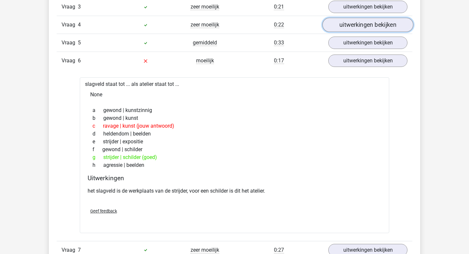
click at [357, 29] on link "uitwerkingen bekijken" at bounding box center [368, 25] width 91 height 14
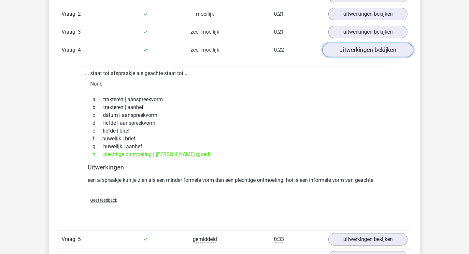
scroll to position [460, 0]
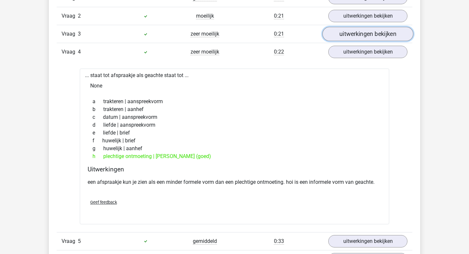
click at [355, 32] on link "uitwerkingen bekijken" at bounding box center [368, 34] width 91 height 14
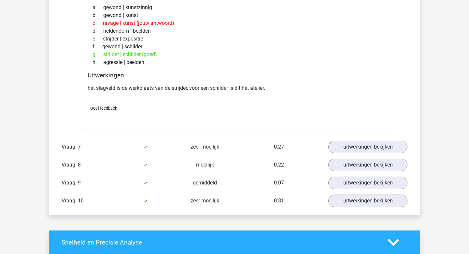
scroll to position [983, 0]
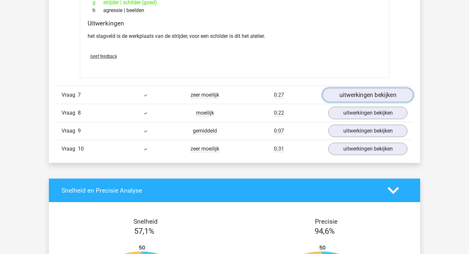
click at [367, 94] on link "uitwerkingen bekijken" at bounding box center [368, 95] width 91 height 14
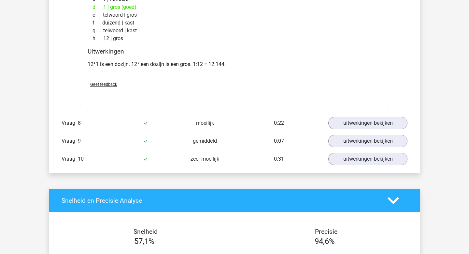
scroll to position [1155, 0]
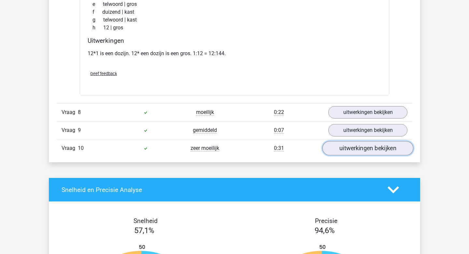
click at [357, 144] on link "uitwerkingen bekijken" at bounding box center [368, 148] width 91 height 14
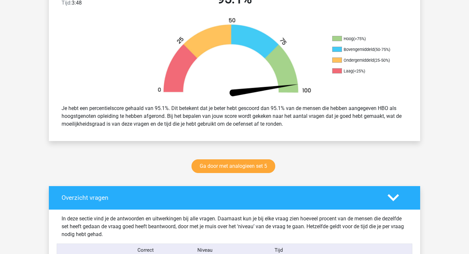
scroll to position [0, 0]
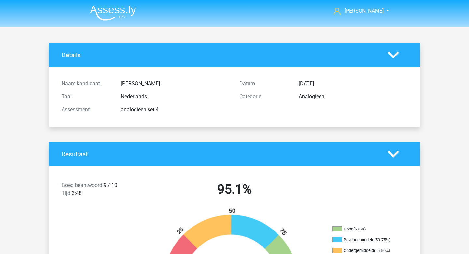
click at [121, 13] on img at bounding box center [113, 12] width 46 height 15
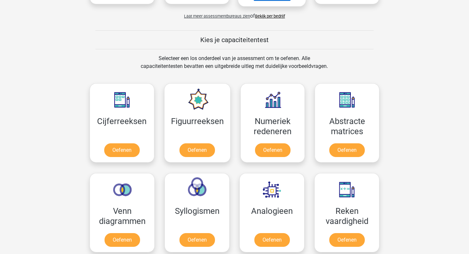
scroll to position [350, 0]
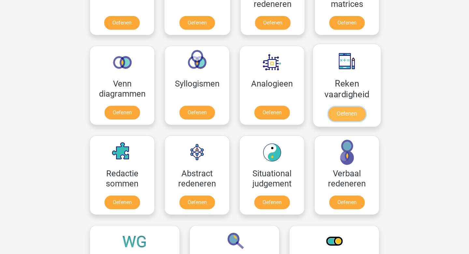
click at [343, 109] on link "Oefenen" at bounding box center [347, 114] width 37 height 14
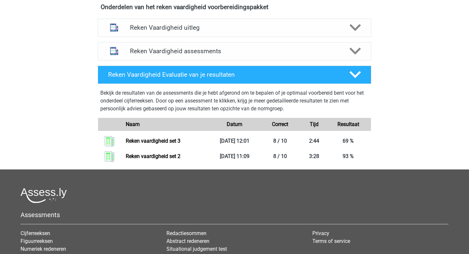
scroll to position [258, 0]
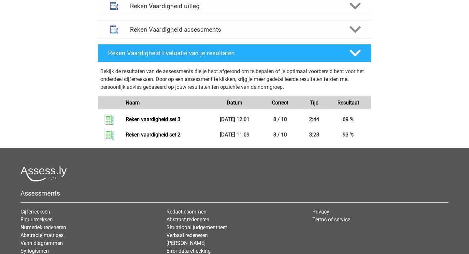
click at [181, 35] on div "Reken Vaardigheid assessments" at bounding box center [235, 30] width 274 height 18
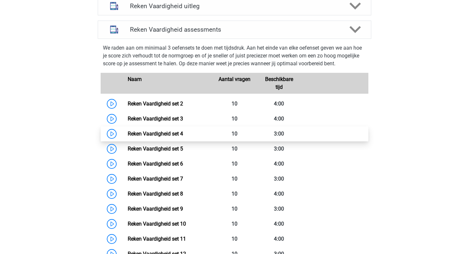
click at [168, 133] on link "Reken Vaardigheid set 4" at bounding box center [155, 133] width 55 height 6
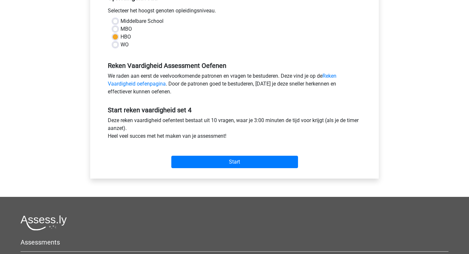
scroll to position [184, 0]
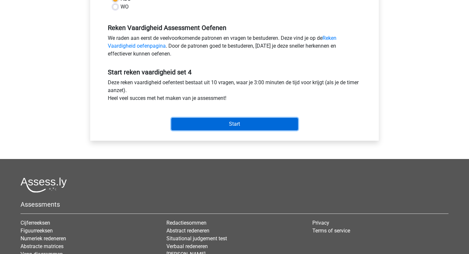
click at [211, 124] on input "Start" at bounding box center [234, 124] width 127 height 12
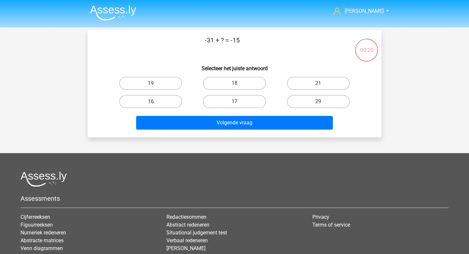
click at [167, 100] on label "16" at bounding box center [150, 101] width 63 height 13
click at [155, 101] on input "16" at bounding box center [153, 103] width 4 height 4
radio input "true"
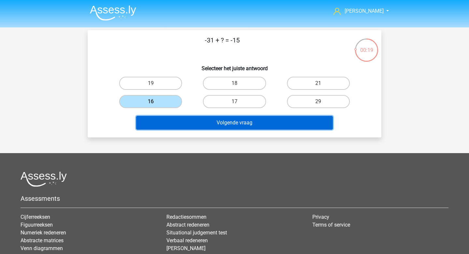
click at [233, 126] on button "Volgende vraag" at bounding box center [234, 123] width 197 height 14
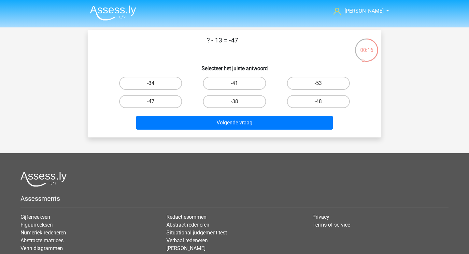
click at [166, 76] on div "-34" at bounding box center [151, 83] width 84 height 18
click at [166, 83] on label "-34" at bounding box center [150, 83] width 63 height 13
click at [155, 83] on input "-34" at bounding box center [153, 85] width 4 height 4
radio input "true"
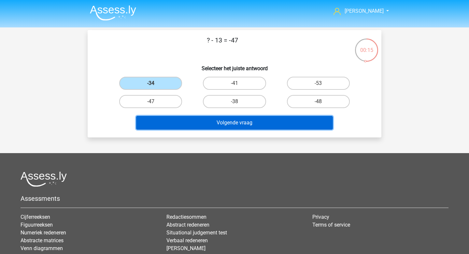
click at [236, 127] on button "Volgende vraag" at bounding box center [234, 123] width 197 height 14
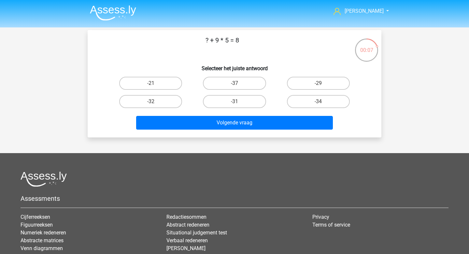
click at [163, 93] on div "-32" at bounding box center [151, 101] width 84 height 18
click at [170, 84] on label "-21" at bounding box center [150, 83] width 63 height 13
click at [155, 84] on input "-21" at bounding box center [153, 85] width 4 height 4
radio input "true"
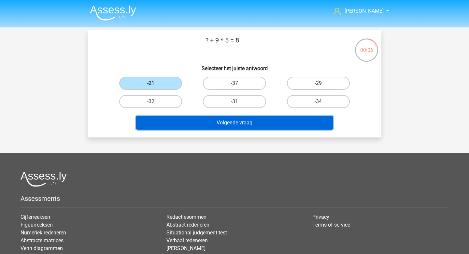
click at [195, 121] on button "Volgende vraag" at bounding box center [234, 123] width 197 height 14
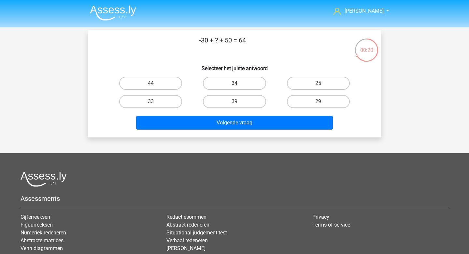
click at [166, 80] on label "44" at bounding box center [150, 83] width 63 height 13
click at [155, 83] on input "44" at bounding box center [153, 85] width 4 height 4
radio input "true"
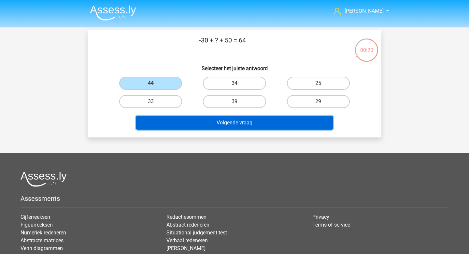
click at [198, 116] on button "Volgende vraag" at bounding box center [234, 123] width 197 height 14
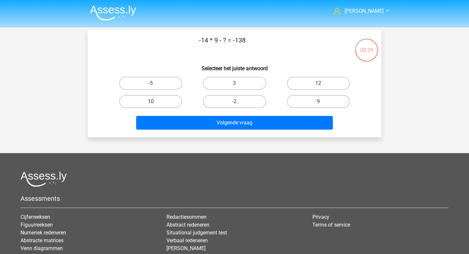
click at [322, 84] on input "12" at bounding box center [321, 85] width 4 height 4
radio input "true"
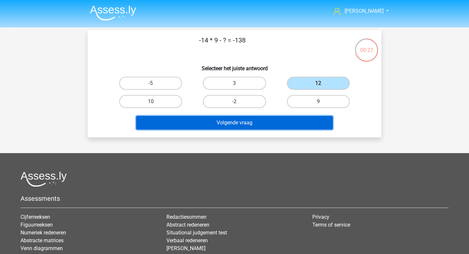
click at [260, 123] on button "Volgende vraag" at bounding box center [234, 123] width 197 height 14
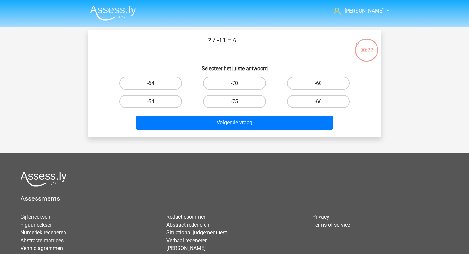
click at [293, 98] on label "-66" at bounding box center [318, 101] width 63 height 13
click at [319, 101] on input "-66" at bounding box center [321, 103] width 4 height 4
radio input "true"
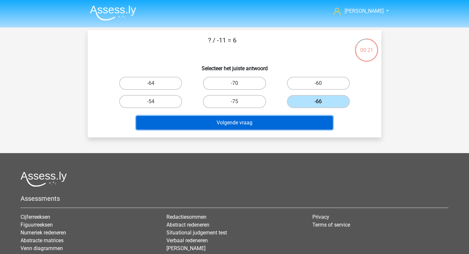
click at [264, 123] on button "Volgende vraag" at bounding box center [234, 123] width 197 height 14
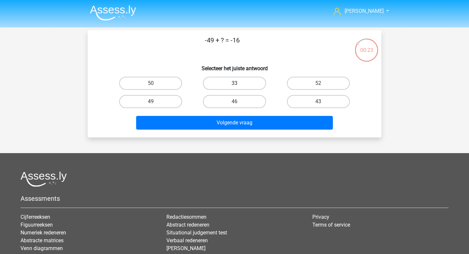
click at [259, 83] on label "33" at bounding box center [234, 83] width 63 height 13
click at [239, 83] on input "33" at bounding box center [237, 85] width 4 height 4
radio input "true"
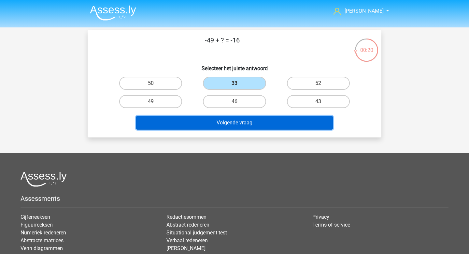
click at [255, 125] on button "Volgende vraag" at bounding box center [234, 123] width 197 height 14
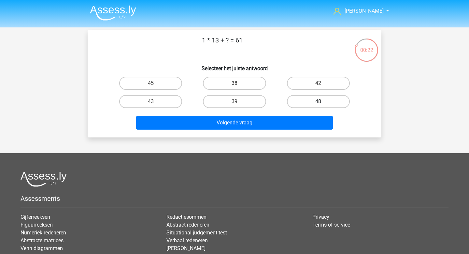
click at [294, 101] on label "48" at bounding box center [318, 101] width 63 height 13
click at [319, 101] on input "48" at bounding box center [321, 103] width 4 height 4
radio input "true"
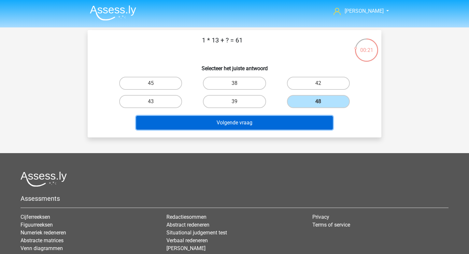
click at [277, 116] on button "Volgende vraag" at bounding box center [234, 123] width 197 height 14
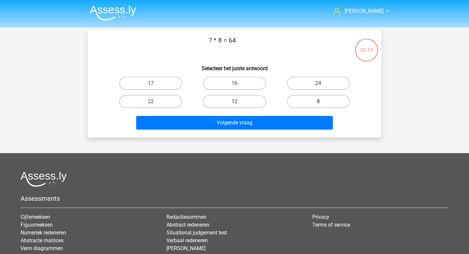
click at [318, 105] on label "8" at bounding box center [318, 101] width 63 height 13
click at [319, 105] on input "8" at bounding box center [321, 103] width 4 height 4
radio input "true"
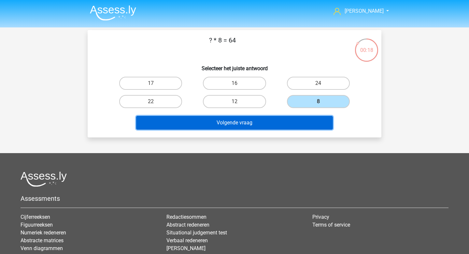
click at [274, 125] on button "Volgende vraag" at bounding box center [234, 123] width 197 height 14
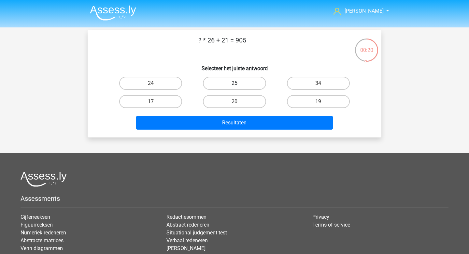
click at [250, 86] on label "25" at bounding box center [234, 83] width 63 height 13
click at [239, 86] on input "25" at bounding box center [237, 85] width 4 height 4
radio input "true"
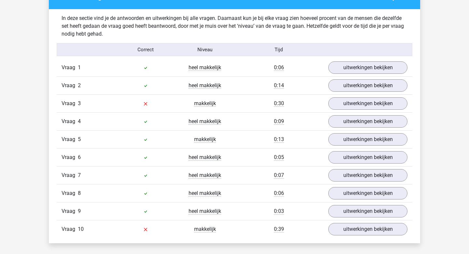
scroll to position [418, 0]
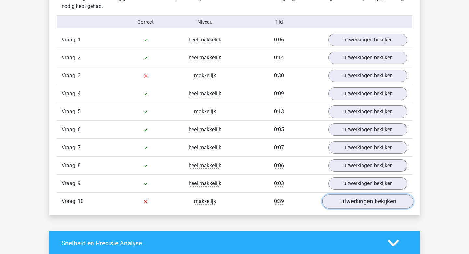
click at [374, 202] on link "uitwerkingen bekijken" at bounding box center [368, 201] width 91 height 14
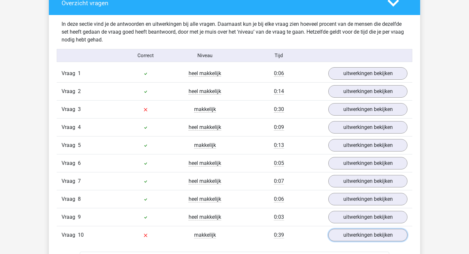
scroll to position [401, 0]
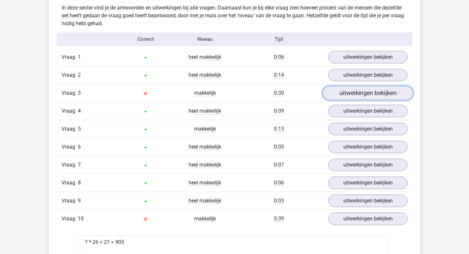
click at [367, 95] on link "uitwerkingen bekijken" at bounding box center [368, 93] width 91 height 14
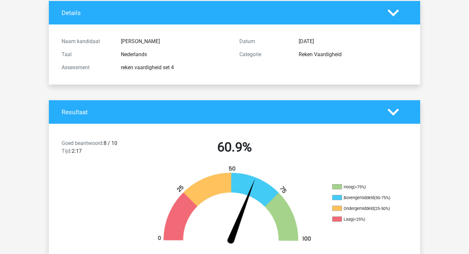
scroll to position [0, 0]
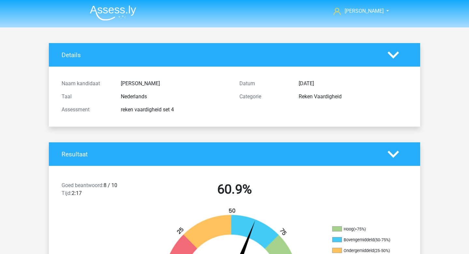
click at [93, 7] on img at bounding box center [113, 12] width 46 height 15
click at [116, 14] on img at bounding box center [113, 12] width 46 height 15
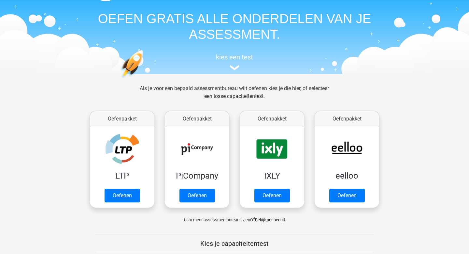
scroll to position [19, 0]
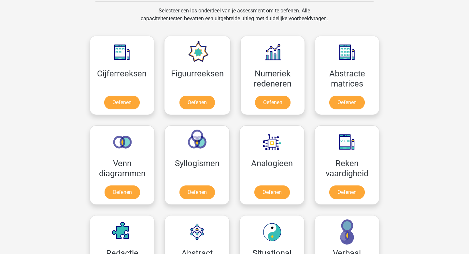
scroll to position [272, 0]
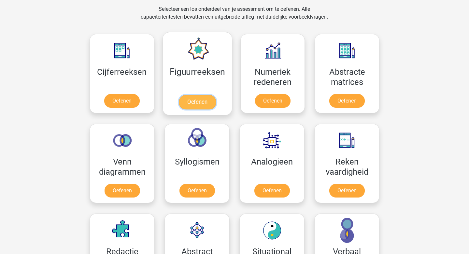
click at [204, 101] on link "Oefenen" at bounding box center [197, 102] width 37 height 14
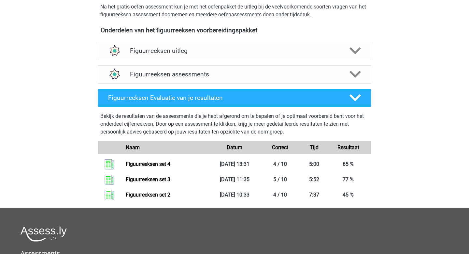
scroll to position [209, 0]
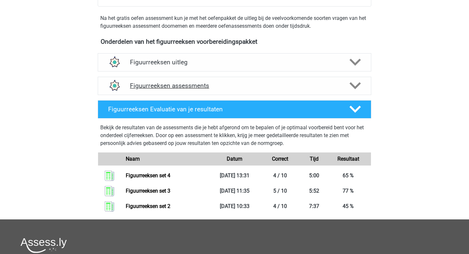
click at [177, 86] on h4 "Figuurreeksen assessments" at bounding box center [234, 85] width 209 height 7
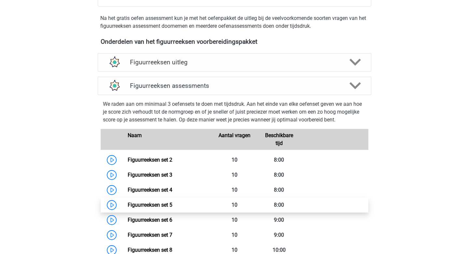
click at [159, 201] on link "Figuurreeksen set 5" at bounding box center [150, 204] width 45 height 6
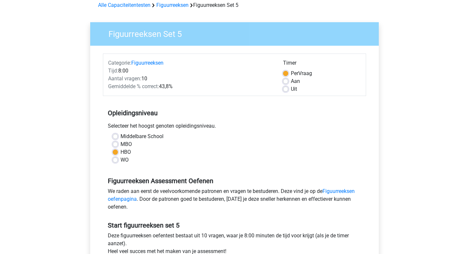
scroll to position [97, 0]
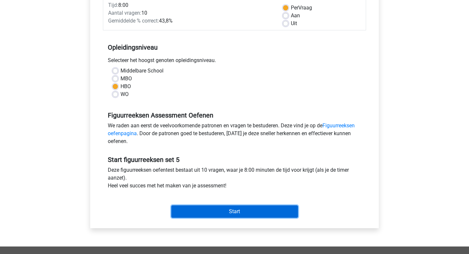
click at [211, 215] on input "Start" at bounding box center [234, 211] width 127 height 12
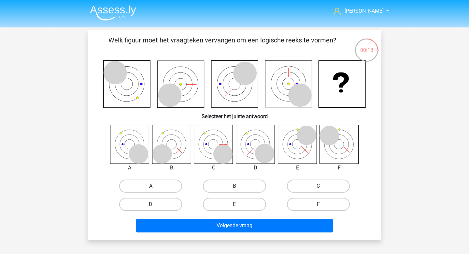
click at [169, 208] on label "D" at bounding box center [150, 204] width 63 height 13
click at [155, 208] on input "D" at bounding box center [153, 206] width 4 height 4
radio input "true"
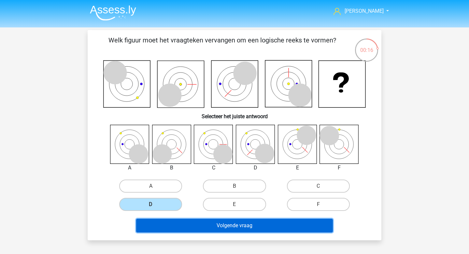
click at [197, 227] on button "Volgende vraag" at bounding box center [234, 225] width 197 height 14
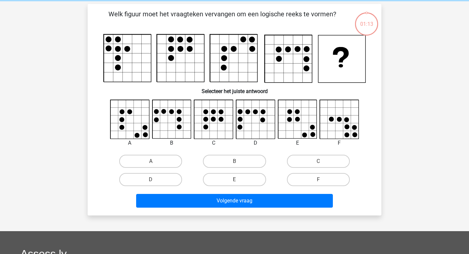
scroll to position [30, 0]
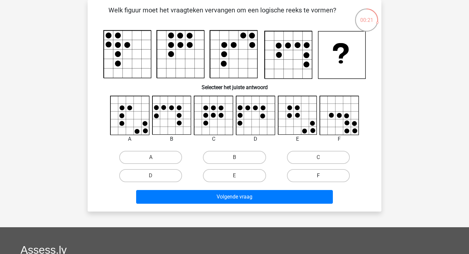
click at [309, 173] on label "F" at bounding box center [318, 175] width 63 height 13
click at [319, 175] on input "F" at bounding box center [321, 177] width 4 height 4
radio input "true"
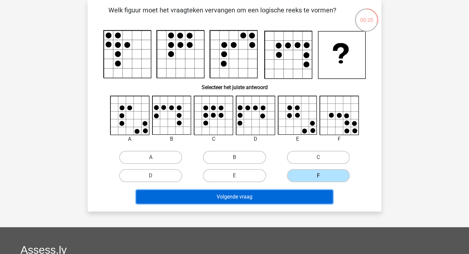
click at [260, 199] on button "Volgende vraag" at bounding box center [234, 197] width 197 height 14
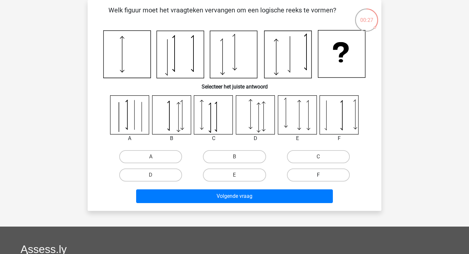
click at [326, 176] on label "F" at bounding box center [318, 174] width 63 height 13
click at [323, 176] on input "F" at bounding box center [321, 177] width 4 height 4
radio input "true"
click at [220, 175] on label "E" at bounding box center [234, 174] width 63 height 13
click at [235, 175] on input "E" at bounding box center [237, 177] width 4 height 4
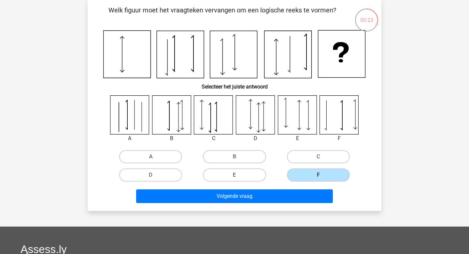
radio input "true"
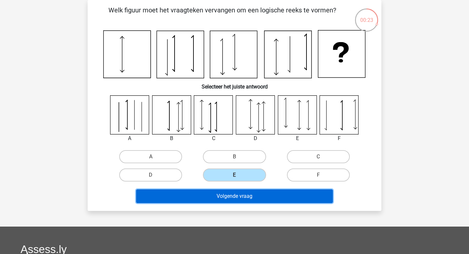
click at [220, 196] on button "Volgende vraag" at bounding box center [234, 196] width 197 height 14
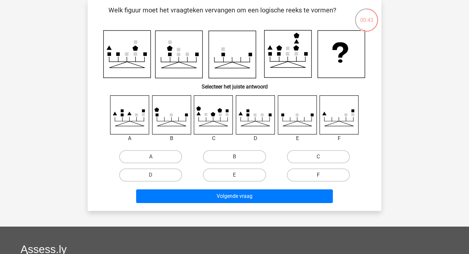
click at [305, 169] on label "F" at bounding box center [318, 174] width 63 height 13
click at [319, 175] on input "F" at bounding box center [321, 177] width 4 height 4
radio input "true"
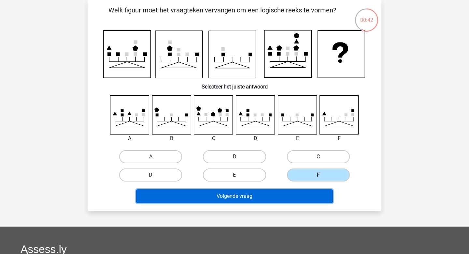
click at [250, 199] on button "Volgende vraag" at bounding box center [234, 196] width 197 height 14
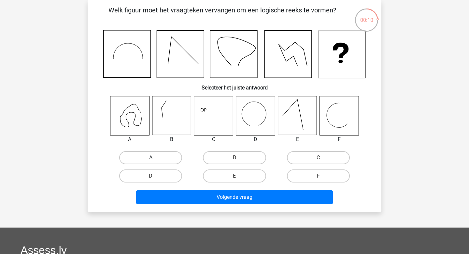
click at [171, 153] on label "A" at bounding box center [150, 157] width 63 height 13
click at [155, 157] on input "A" at bounding box center [153, 159] width 4 height 4
radio input "true"
